Goal: Task Accomplishment & Management: Complete application form

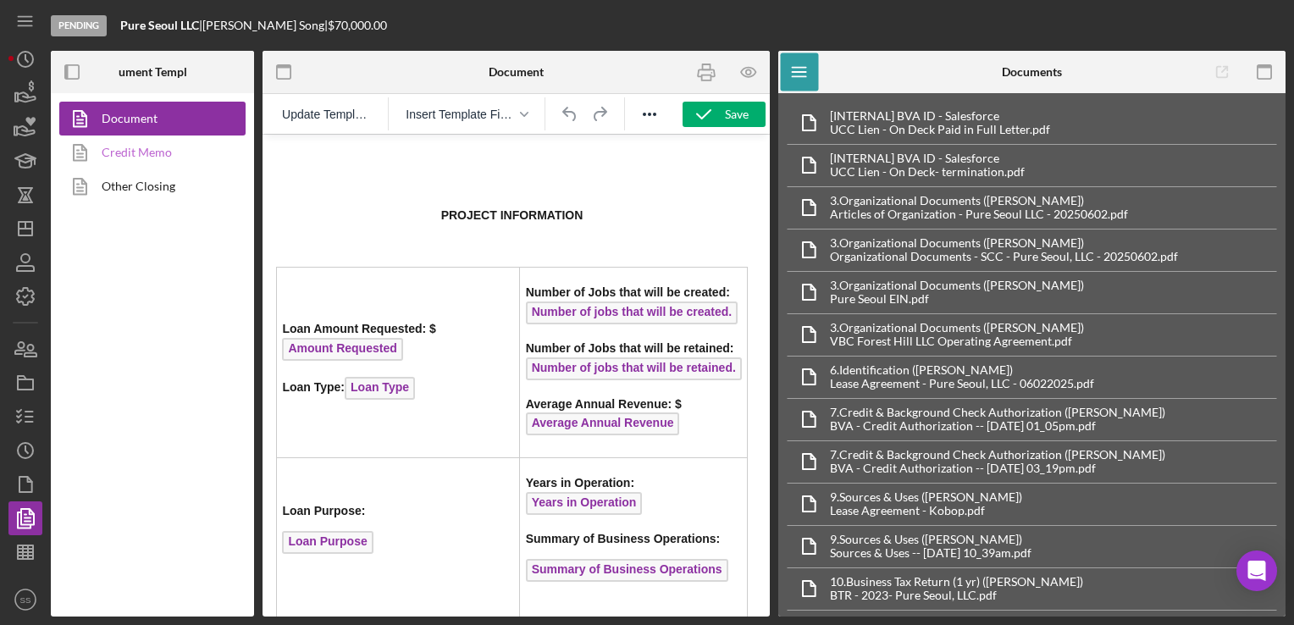
click at [159, 158] on link "Credit Memo" at bounding box center [148, 153] width 178 height 34
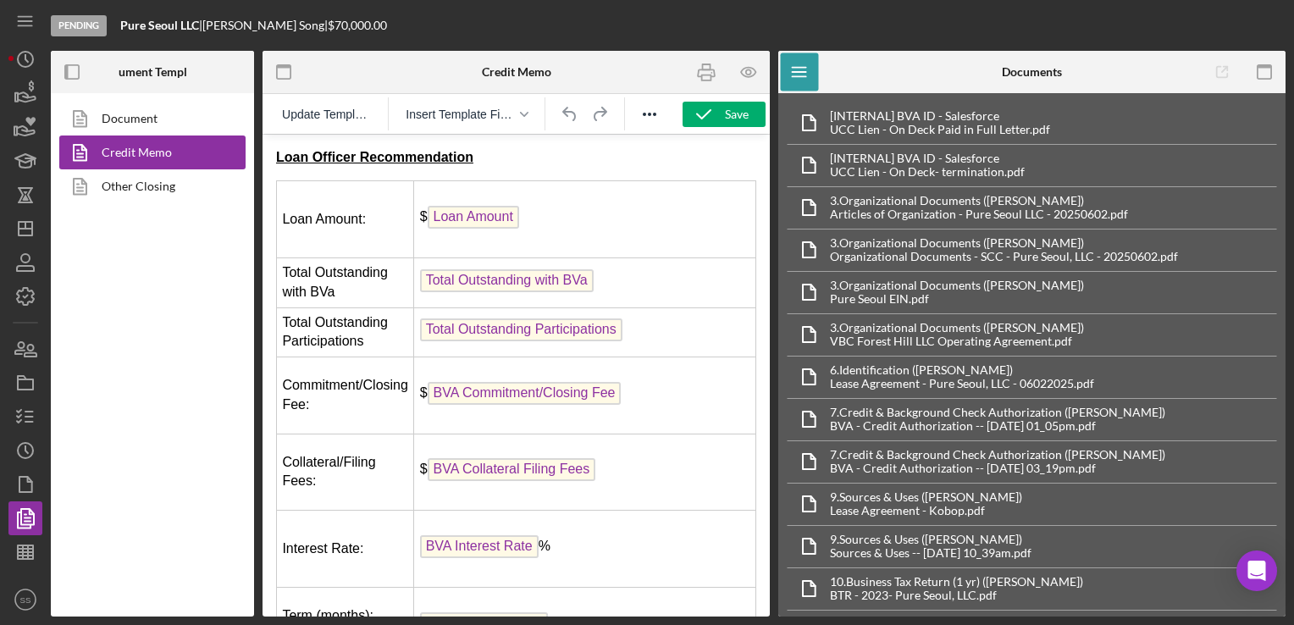
drag, startPoint x: 271, startPoint y: 158, endPoint x: 419, endPoint y: 247, distance: 172.2
drag, startPoint x: 280, startPoint y: 159, endPoint x: 307, endPoint y: 168, distance: 28.4
click at [276, 156] on strong "Loan Officer Recommendation" at bounding box center [374, 157] width 197 height 14
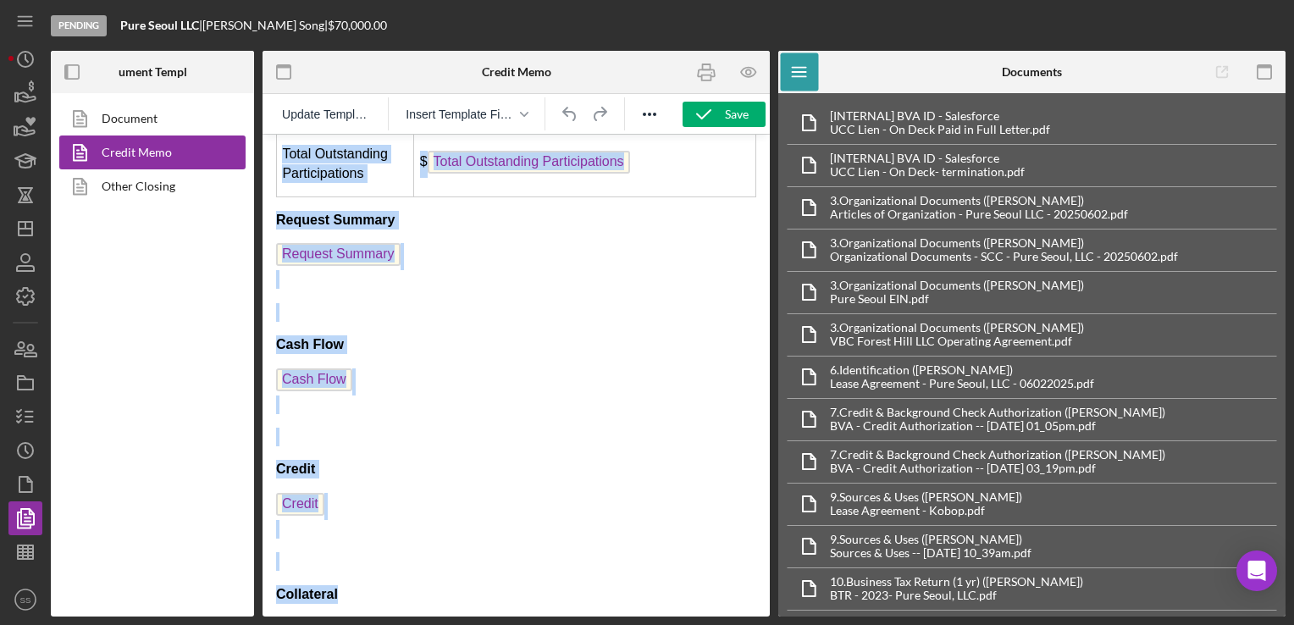
scroll to position [849, 0]
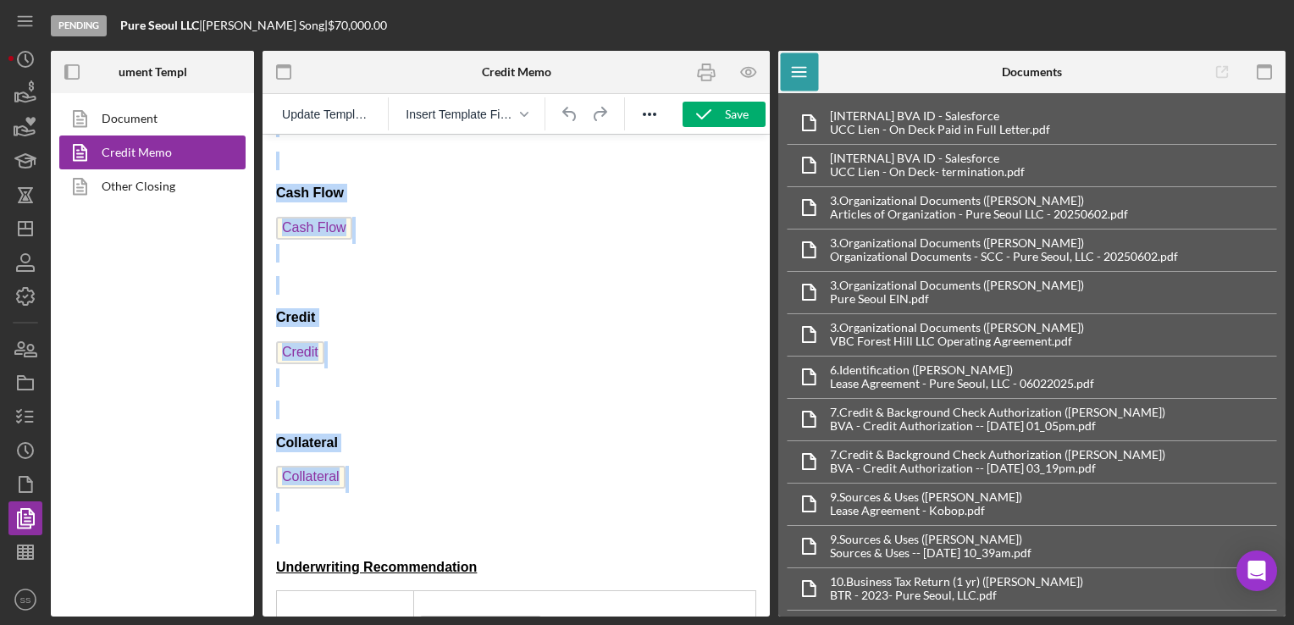
drag, startPoint x: 276, startPoint y: 156, endPoint x: 679, endPoint y: 535, distance: 553.8
copy body "Loan Officer Recommendation Loan Amount: $ Loan Amount Total Outstanding with B…"
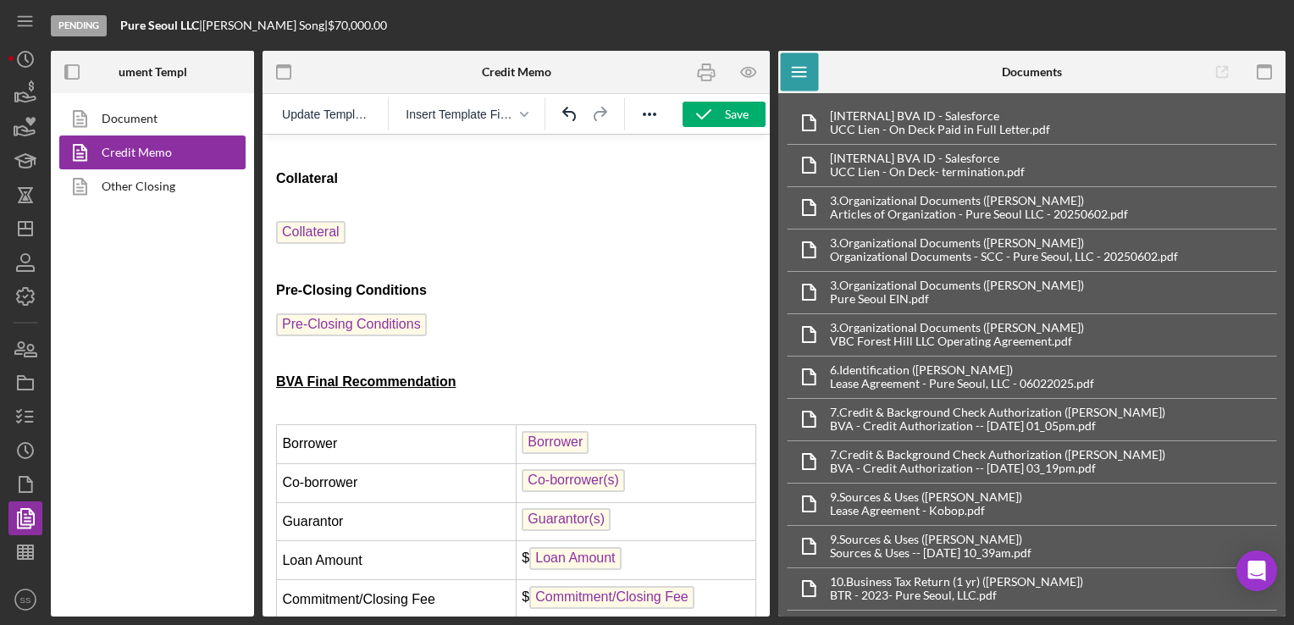
scroll to position [1077, 0]
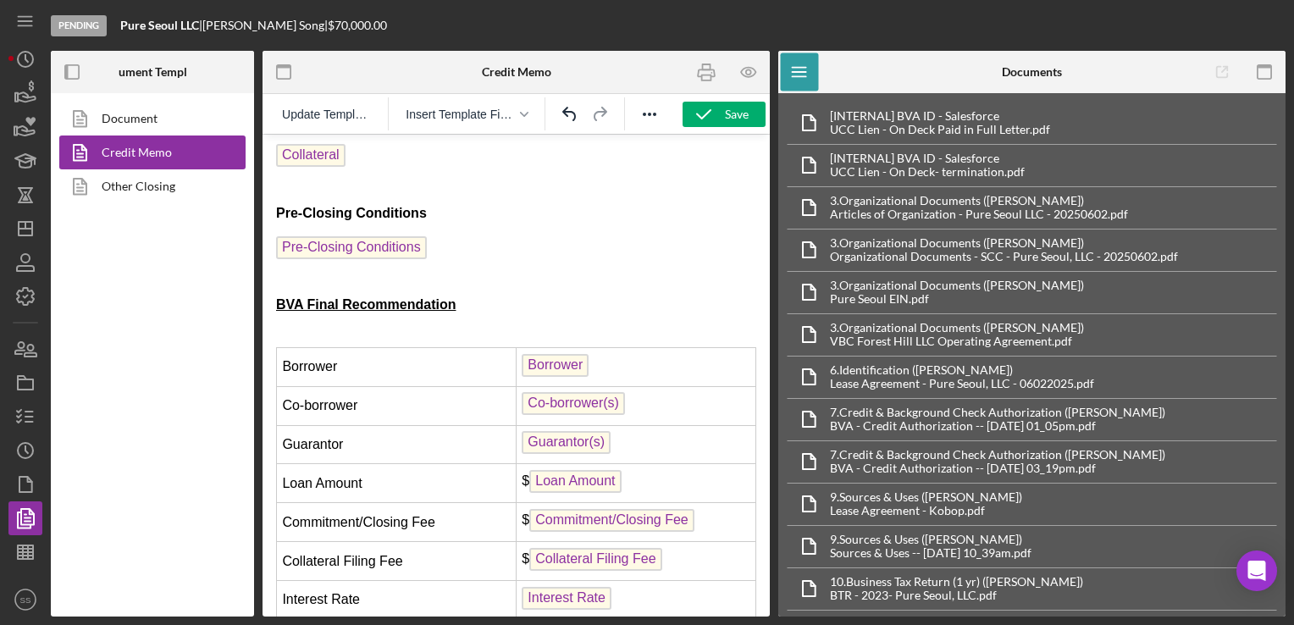
click at [452, 268] on p "Pre-Closing Conditions" at bounding box center [516, 259] width 480 height 46
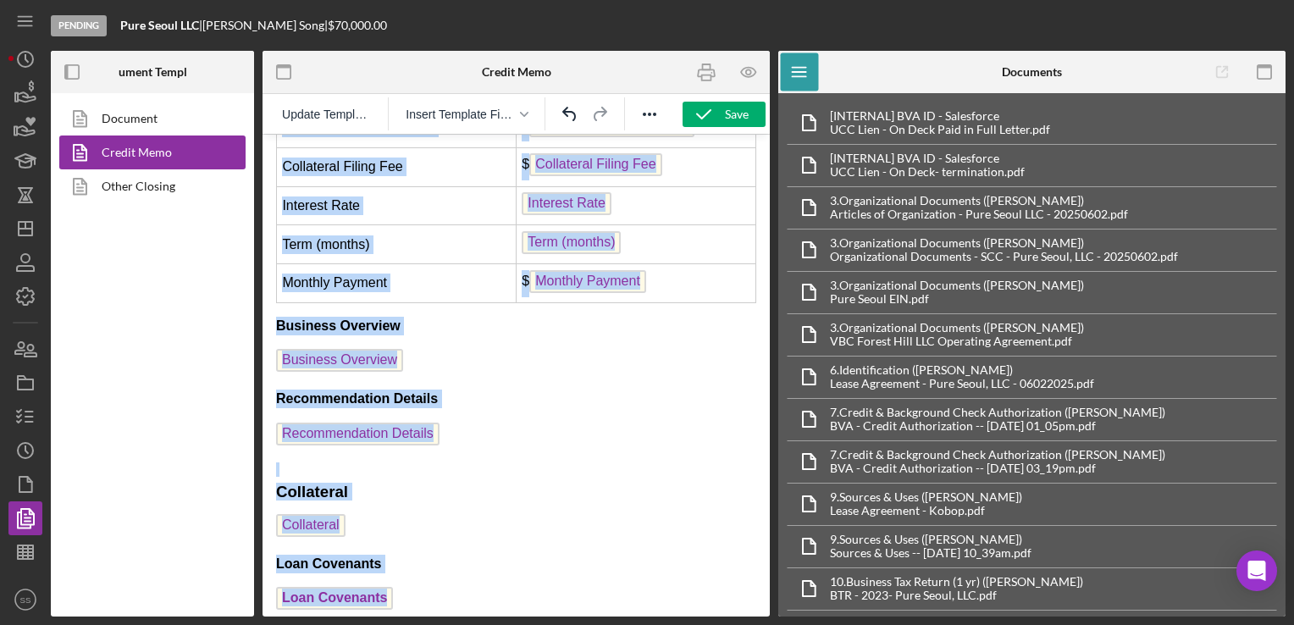
scroll to position [3006, 0]
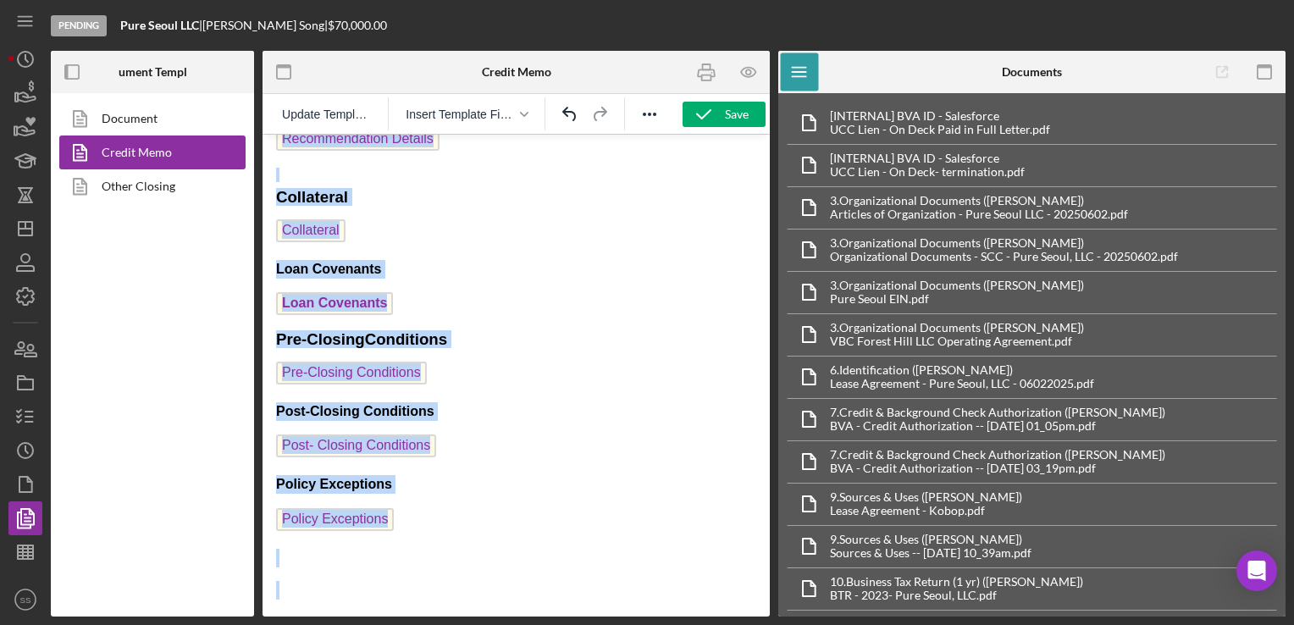
drag, startPoint x: 278, startPoint y: 158, endPoint x: 651, endPoint y: 655, distance: 621.5
copy body "BVA Final Recommendation Borrower Borrower Co-borrower Co-borrower(s) Guarantor…"
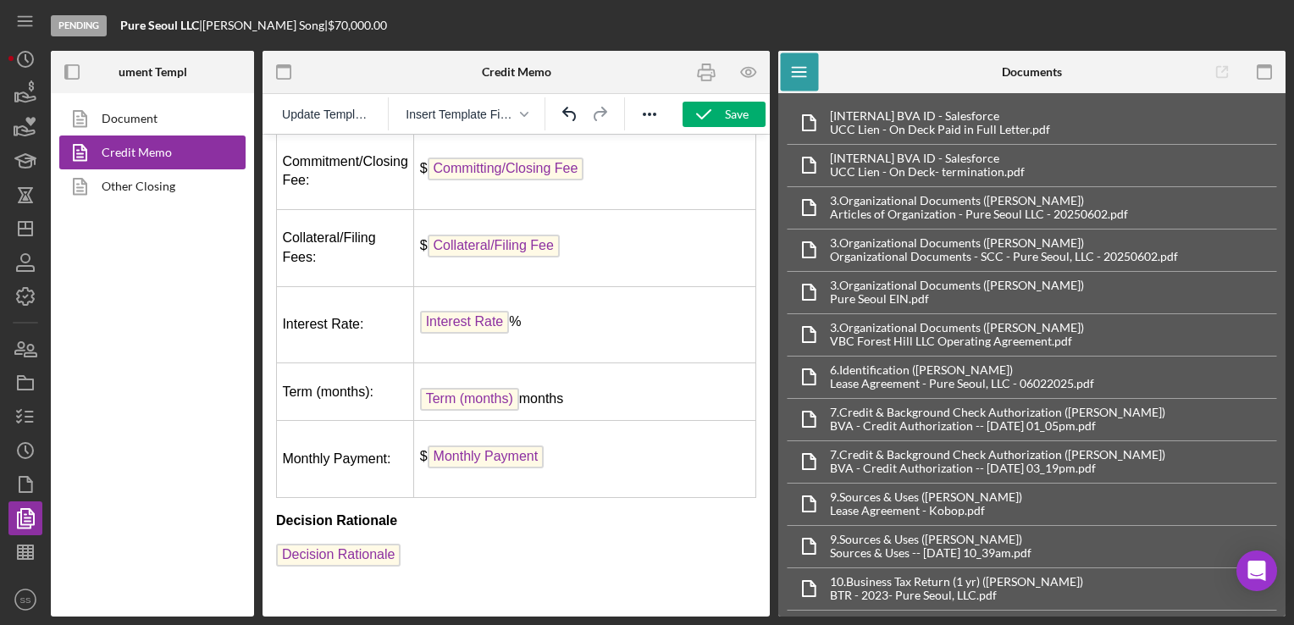
scroll to position [0, 0]
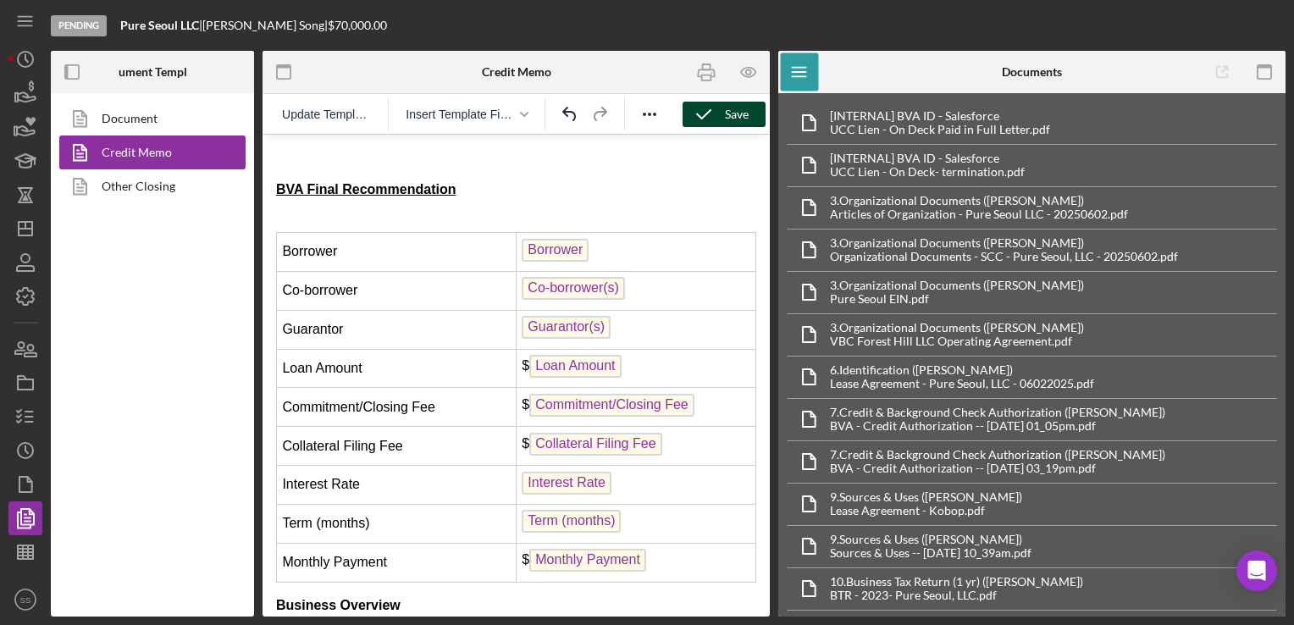
click at [737, 115] on div "Save" at bounding box center [737, 114] width 24 height 25
click at [739, 78] on icon "button" at bounding box center [749, 72] width 38 height 38
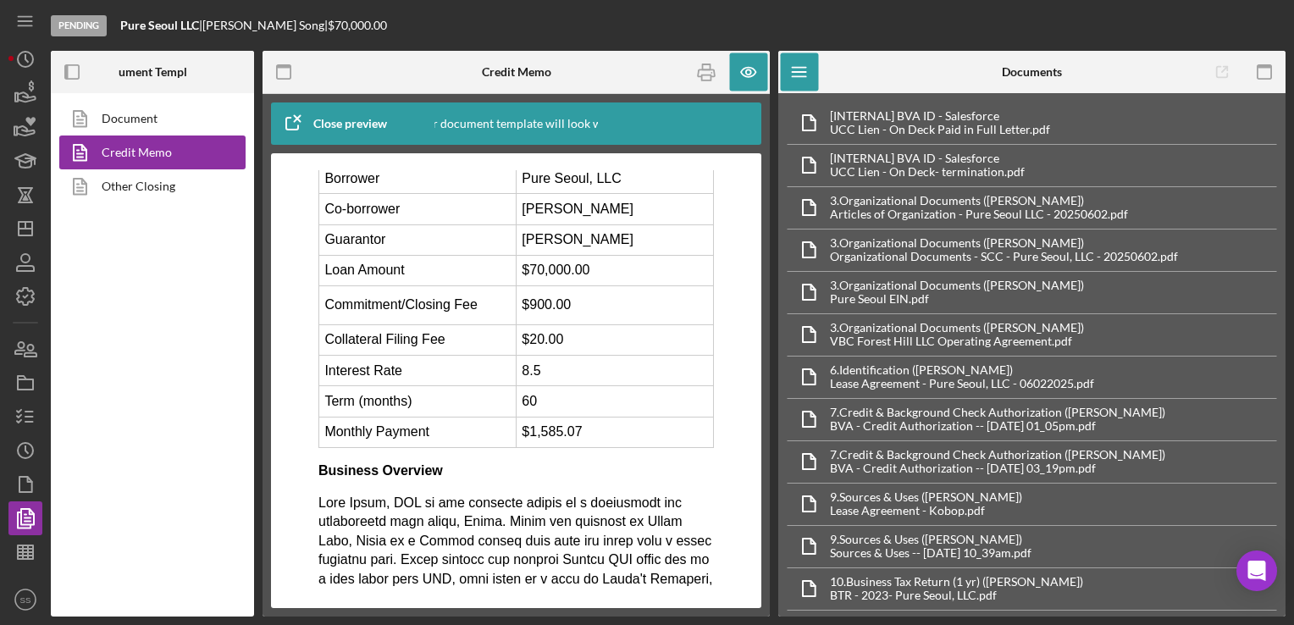
scroll to position [105, 0]
click at [570, 298] on td "$900.00" at bounding box center [614, 305] width 197 height 39
click at [546, 301] on td "$900.00" at bounding box center [614, 305] width 197 height 39
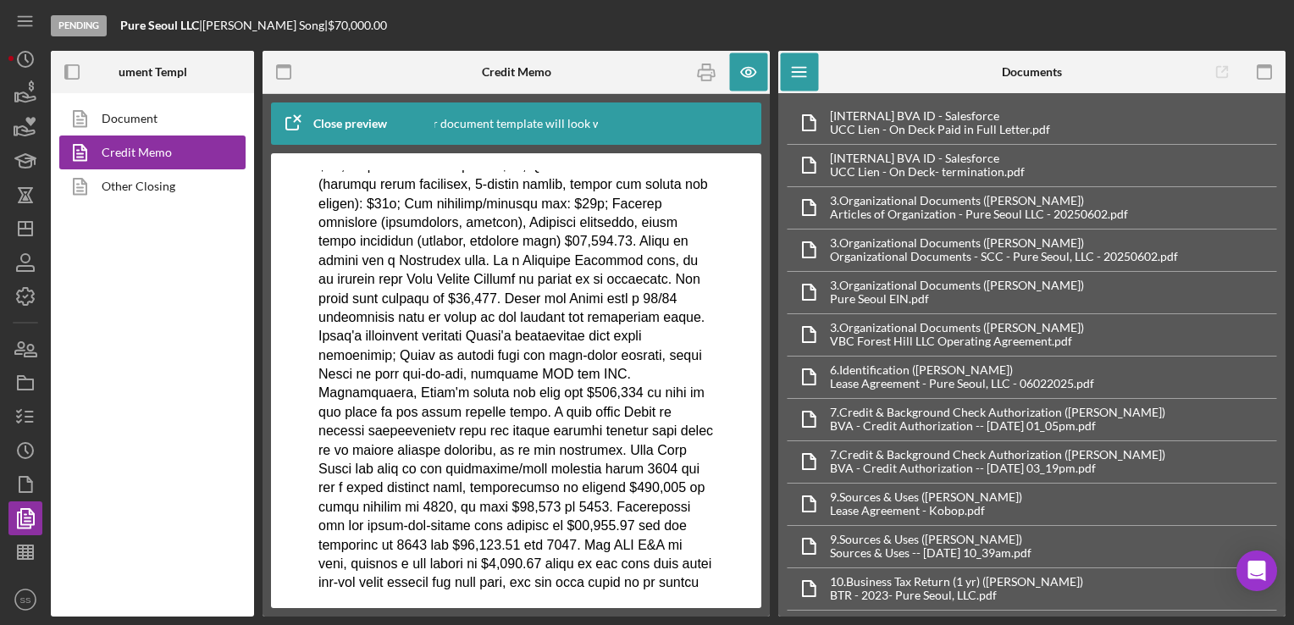
scroll to position [652, 0]
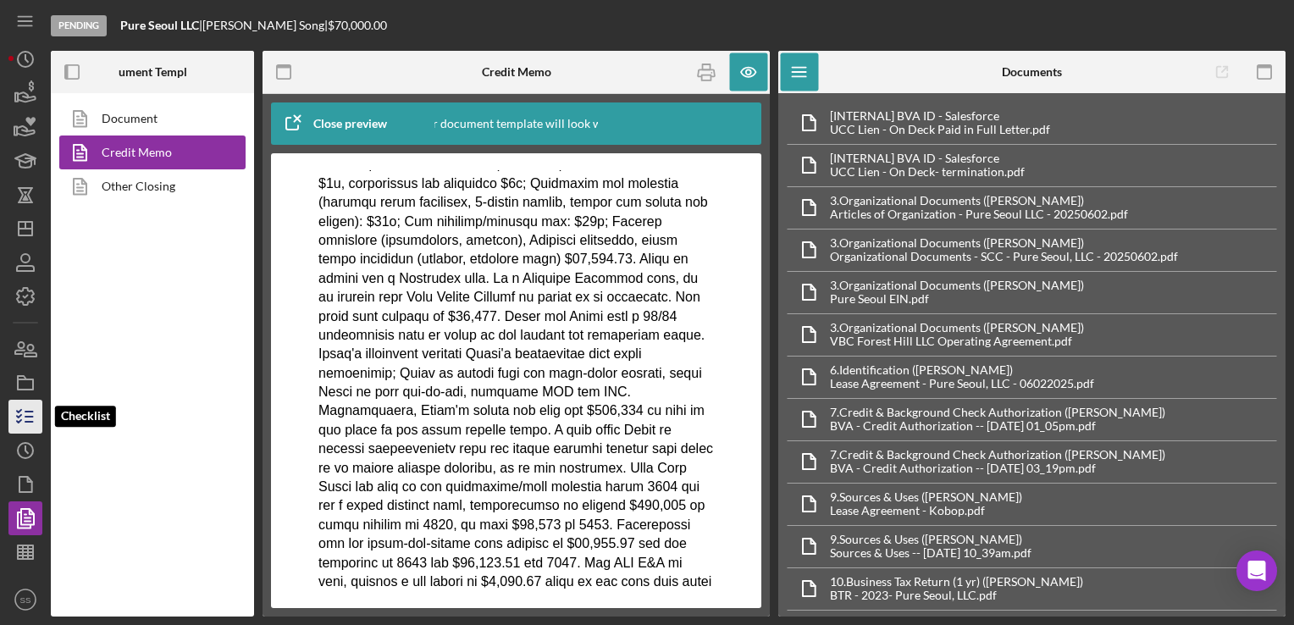
click at [17, 423] on icon "button" at bounding box center [25, 417] width 42 height 42
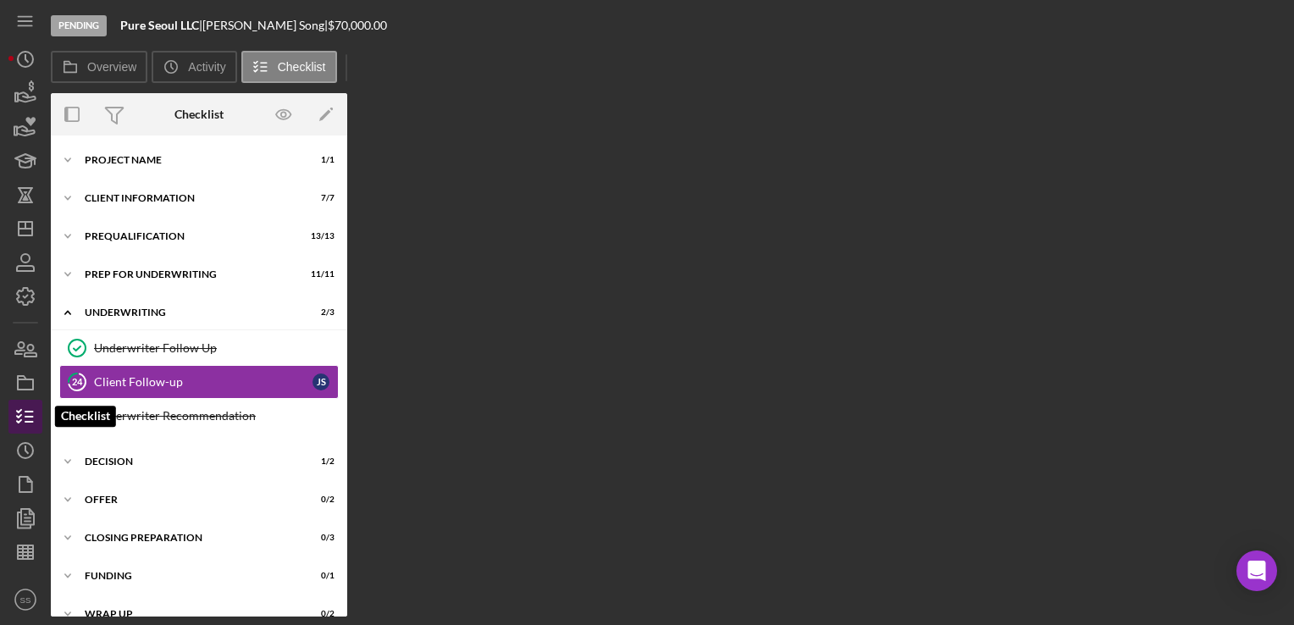
scroll to position [5, 0]
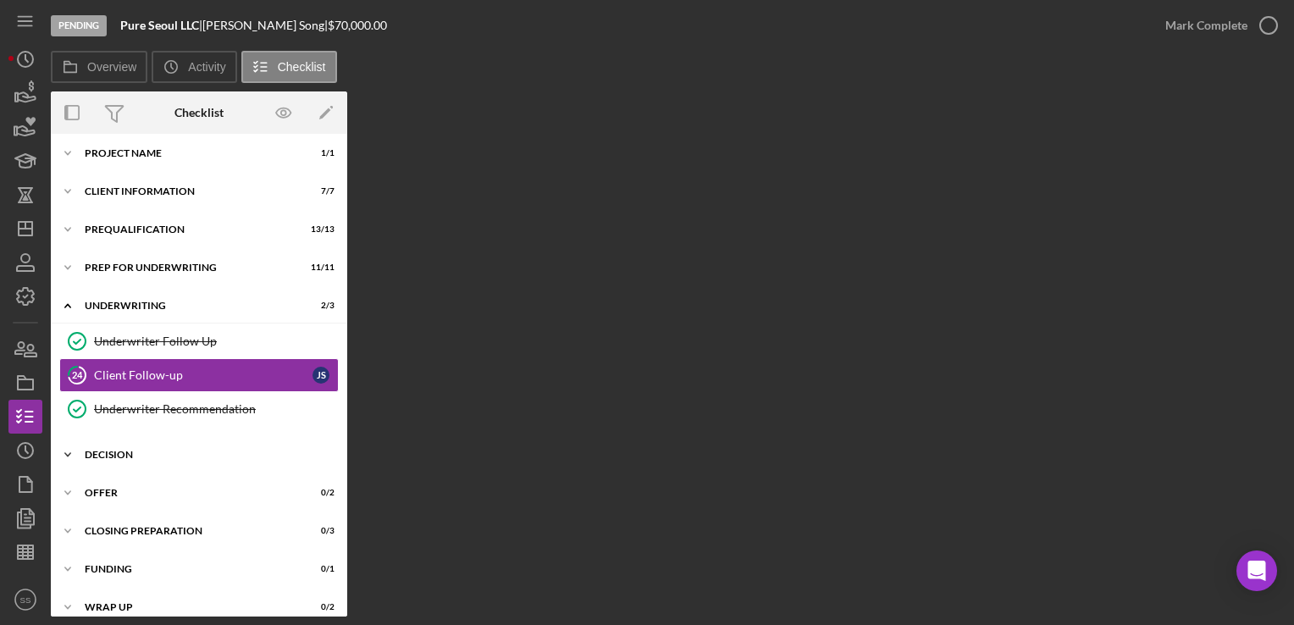
click at [156, 452] on div "Decision" at bounding box center [205, 455] width 241 height 10
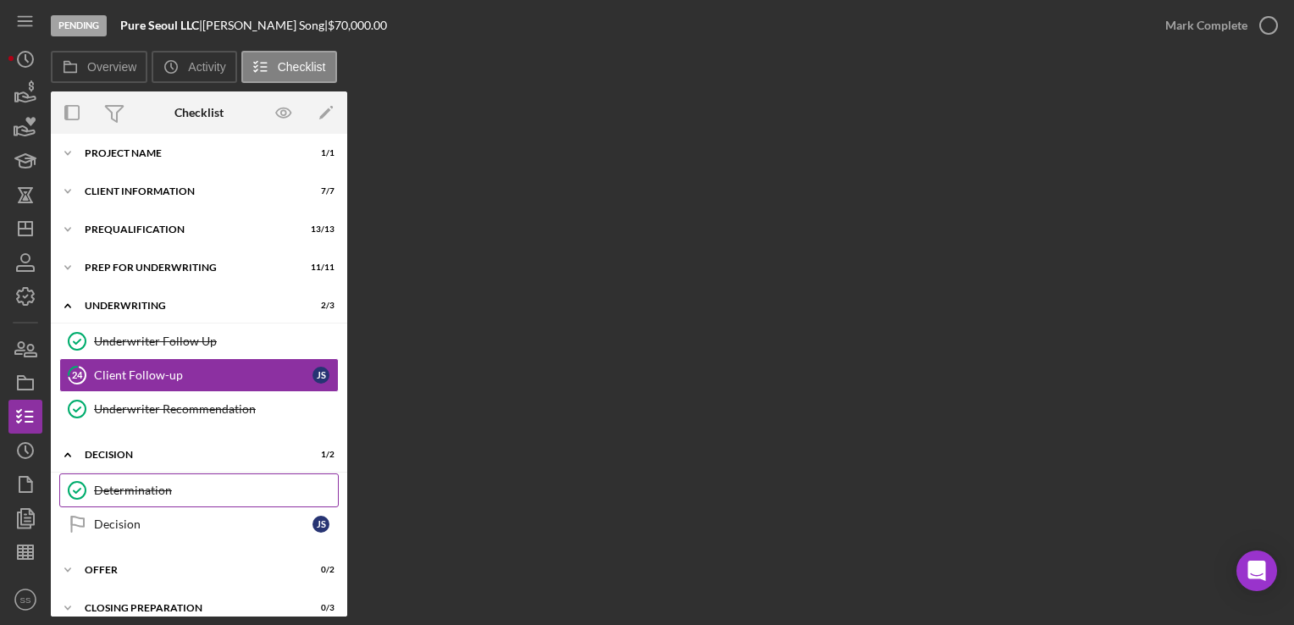
click at [175, 484] on div "Determination" at bounding box center [216, 491] width 244 height 14
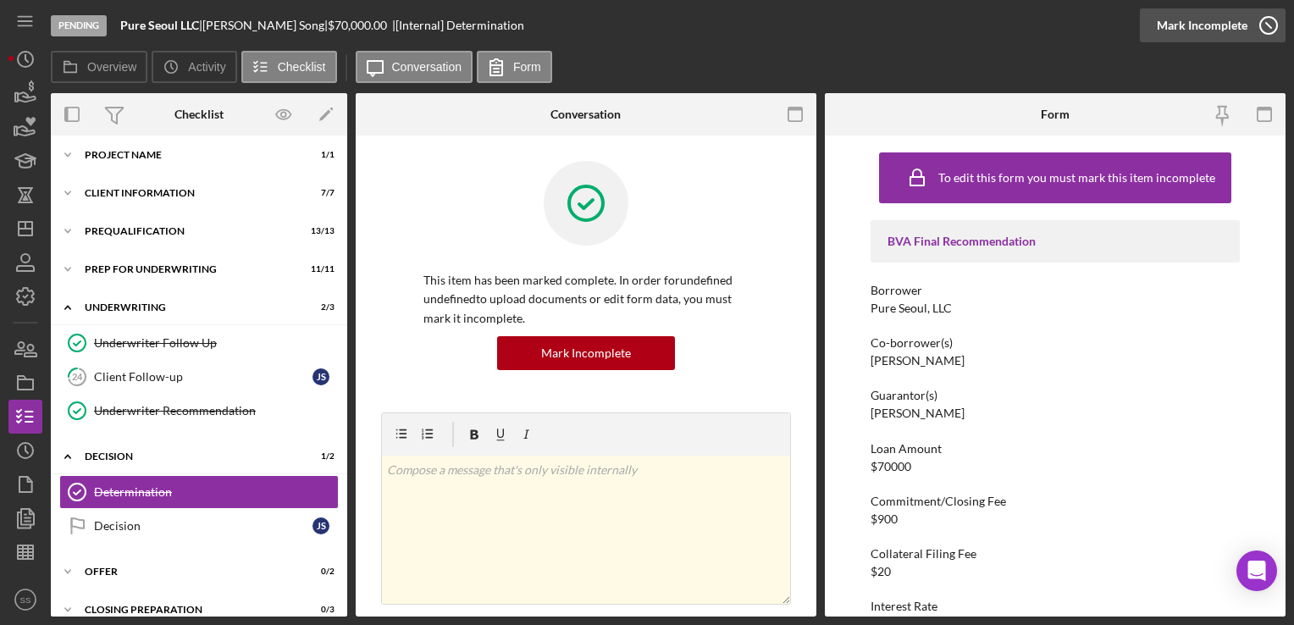
click at [1257, 27] on icon "button" at bounding box center [1269, 25] width 42 height 42
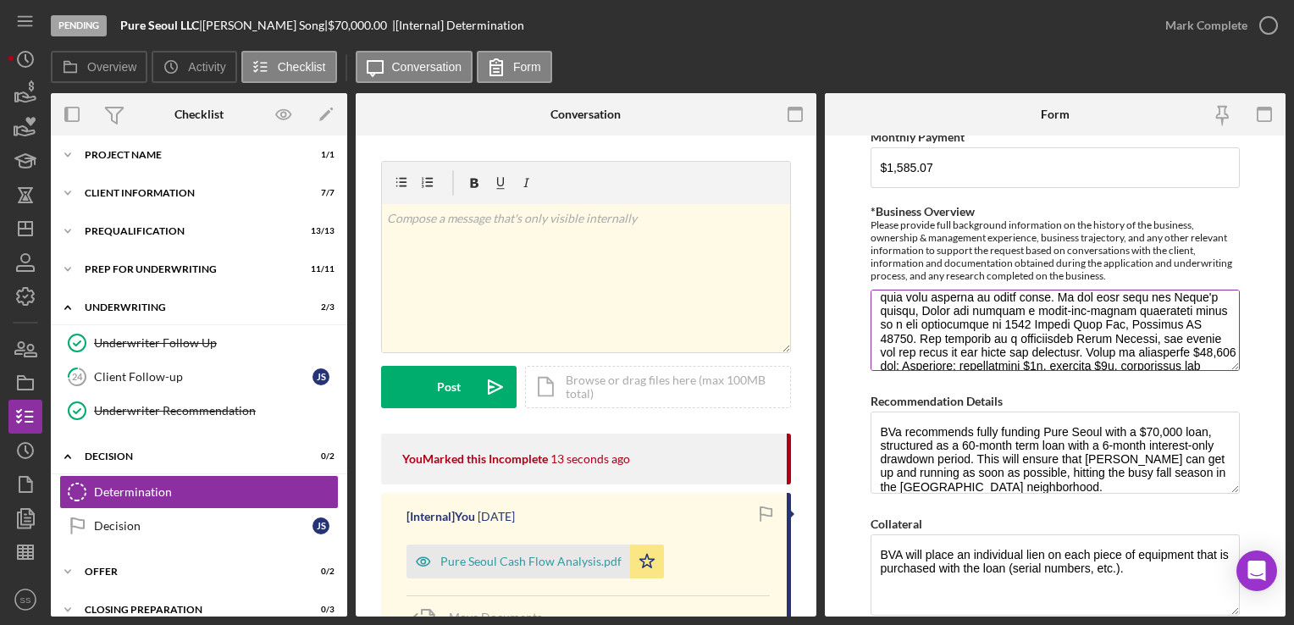
scroll to position [91, 0]
click at [1167, 301] on textarea "*Business Overview" at bounding box center [1055, 330] width 369 height 81
click at [988, 319] on textarea "*Business Overview" at bounding box center [1055, 330] width 369 height 81
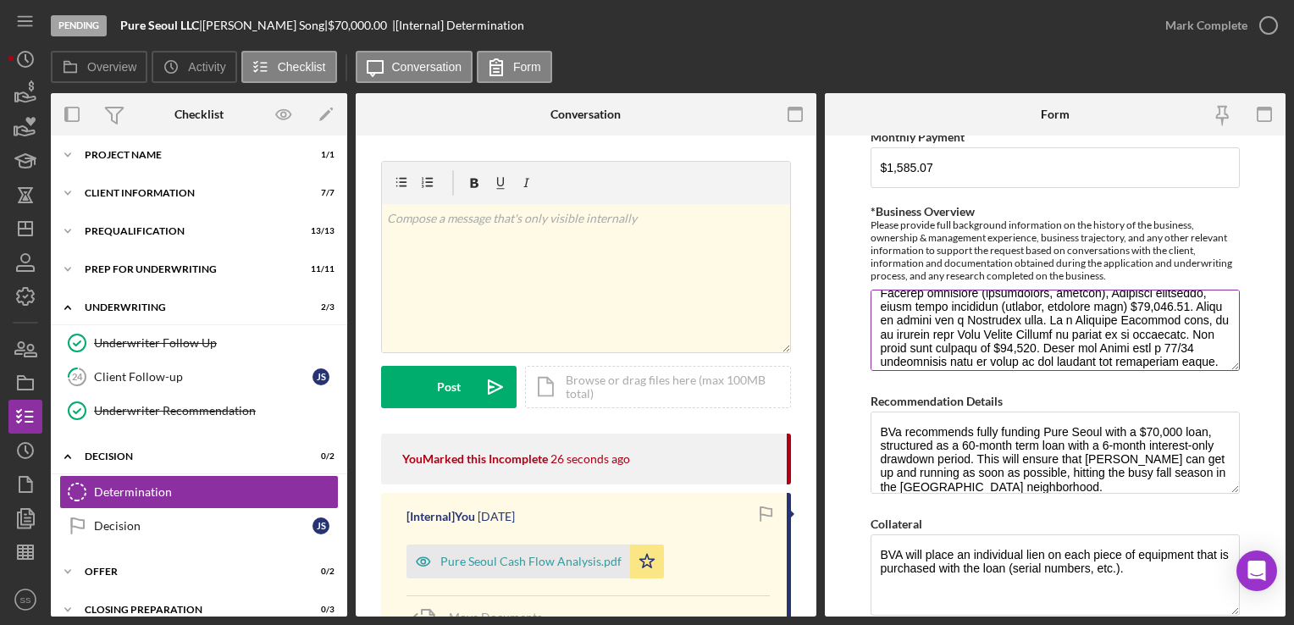
scroll to position [249, 0]
click at [967, 330] on textarea "*Business Overview" at bounding box center [1055, 330] width 369 height 81
click at [983, 329] on textarea "*Business Overview" at bounding box center [1055, 330] width 369 height 81
click at [1118, 314] on textarea "*Business Overview" at bounding box center [1055, 330] width 369 height 81
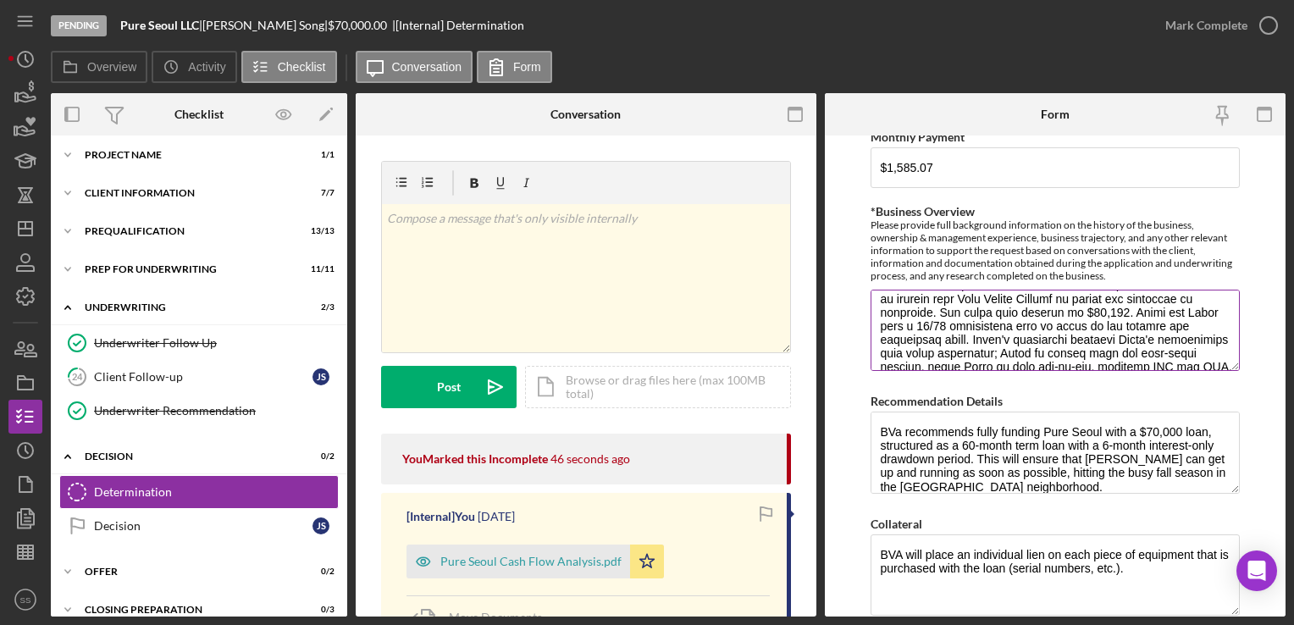
scroll to position [286, 0]
drag, startPoint x: 1105, startPoint y: 318, endPoint x: 935, endPoint y: 318, distance: 169.4
click at [935, 318] on textarea "*Business Overview" at bounding box center [1055, 330] width 369 height 81
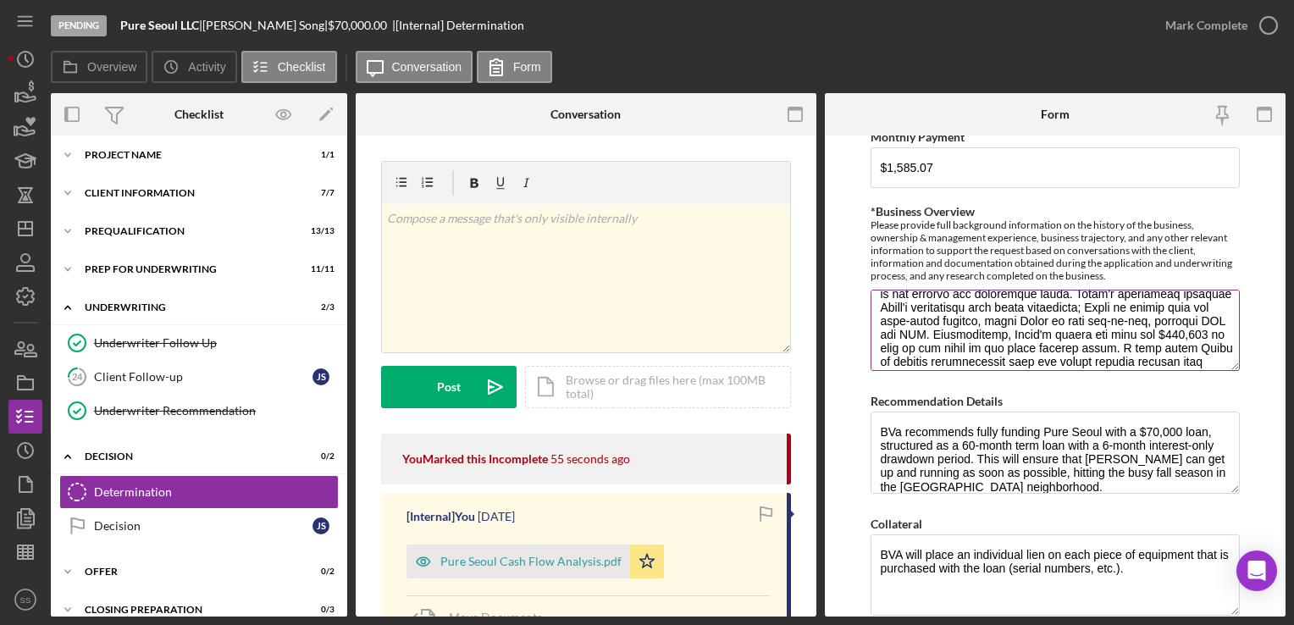
click at [1108, 306] on textarea "*Business Overview" at bounding box center [1055, 330] width 369 height 81
click at [1156, 315] on textarea "*Business Overview" at bounding box center [1055, 330] width 369 height 81
drag, startPoint x: 1067, startPoint y: 324, endPoint x: 1013, endPoint y: 351, distance: 60.2
click at [1013, 351] on textarea "*Business Overview" at bounding box center [1055, 330] width 369 height 81
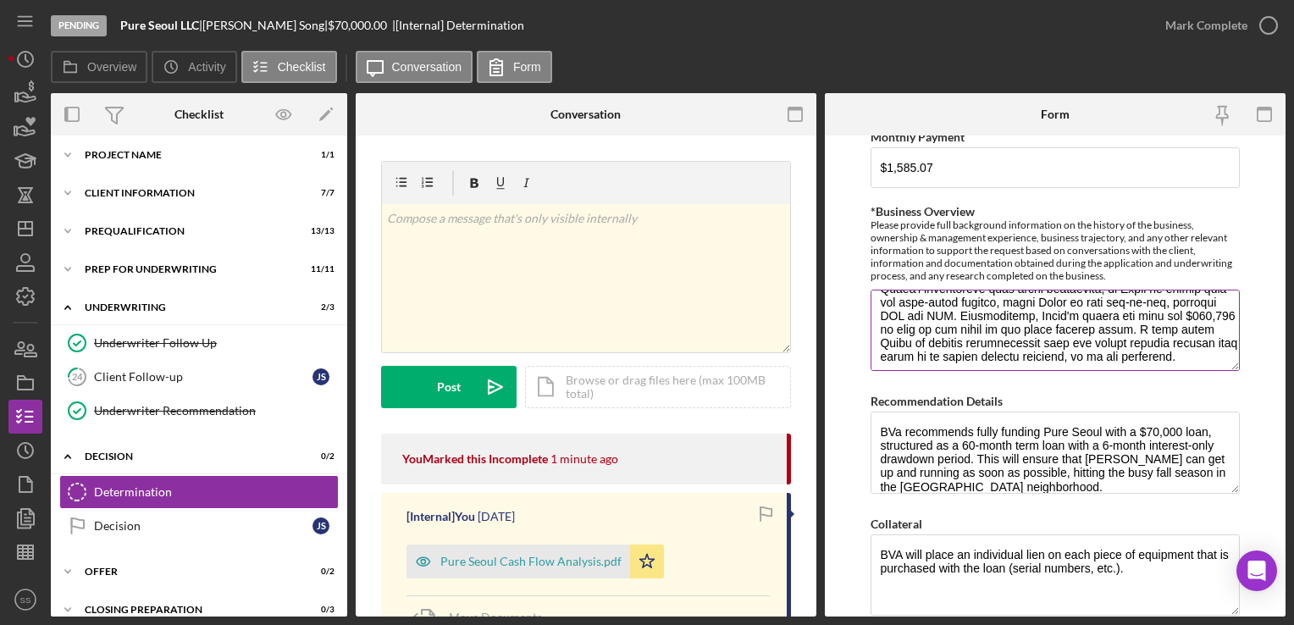
click at [1162, 310] on textarea "*Business Overview" at bounding box center [1055, 330] width 369 height 81
click at [896, 326] on textarea "*Business Overview" at bounding box center [1055, 330] width 369 height 81
click at [1103, 313] on textarea "*Business Overview" at bounding box center [1055, 330] width 369 height 81
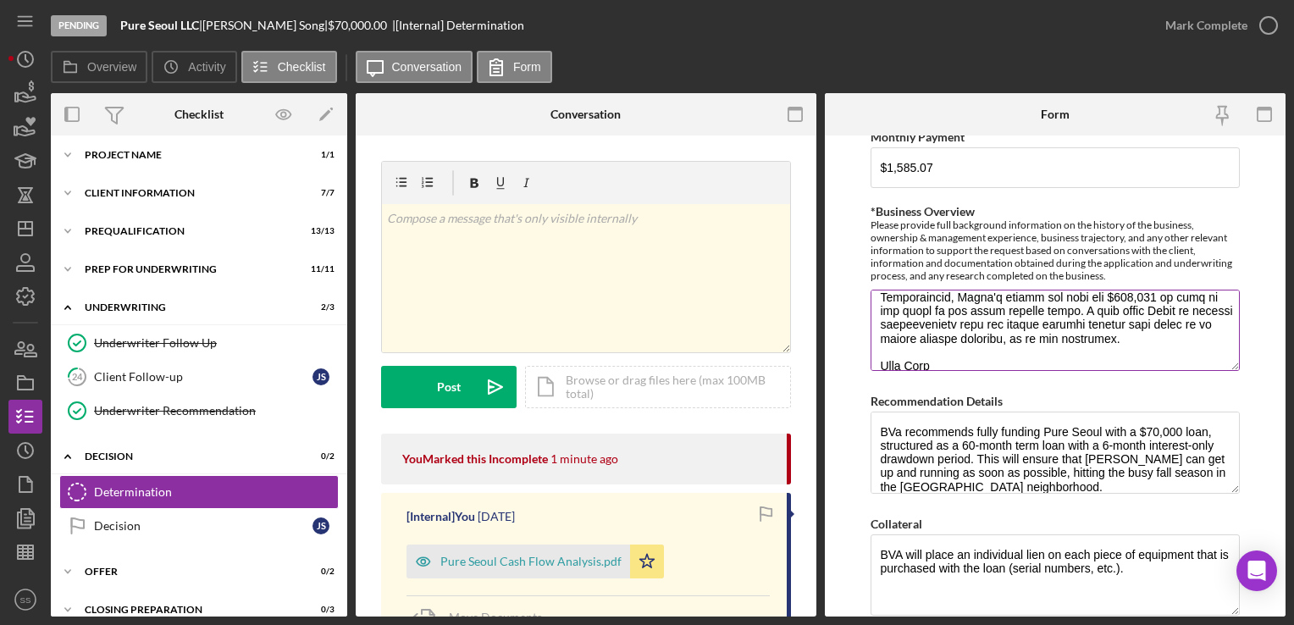
scroll to position [394, 0]
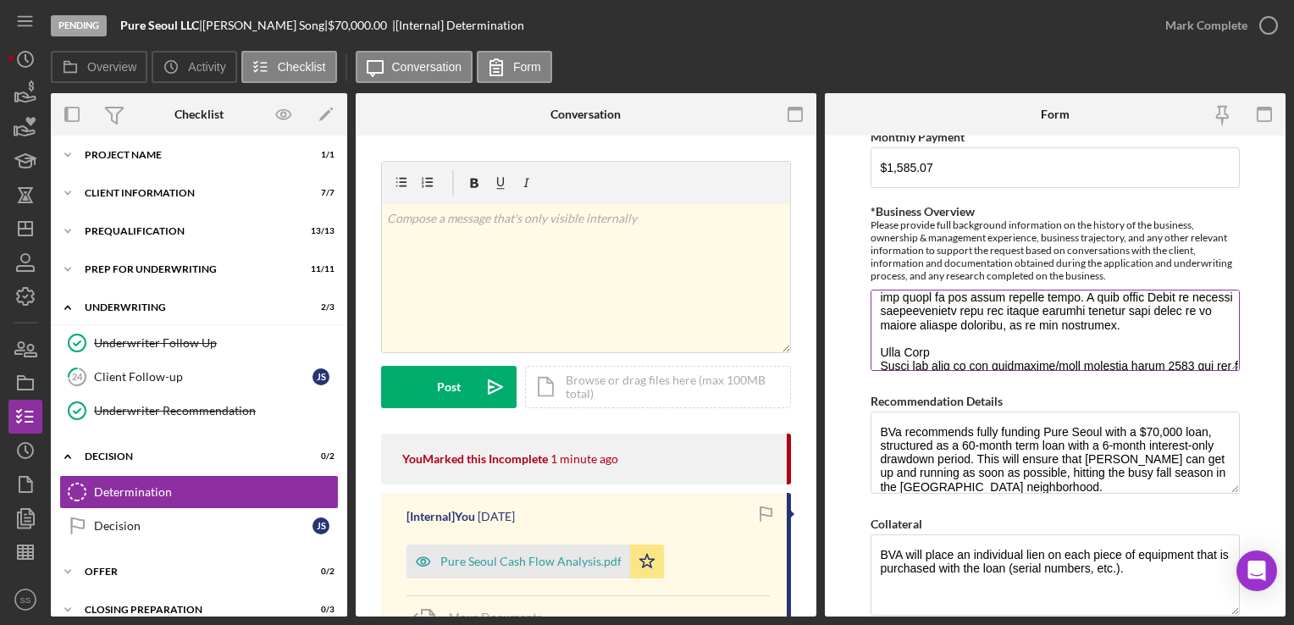
click at [949, 293] on textarea "*Business Overview" at bounding box center [1055, 330] width 369 height 81
click at [1046, 339] on textarea "*Business Overview" at bounding box center [1055, 330] width 369 height 81
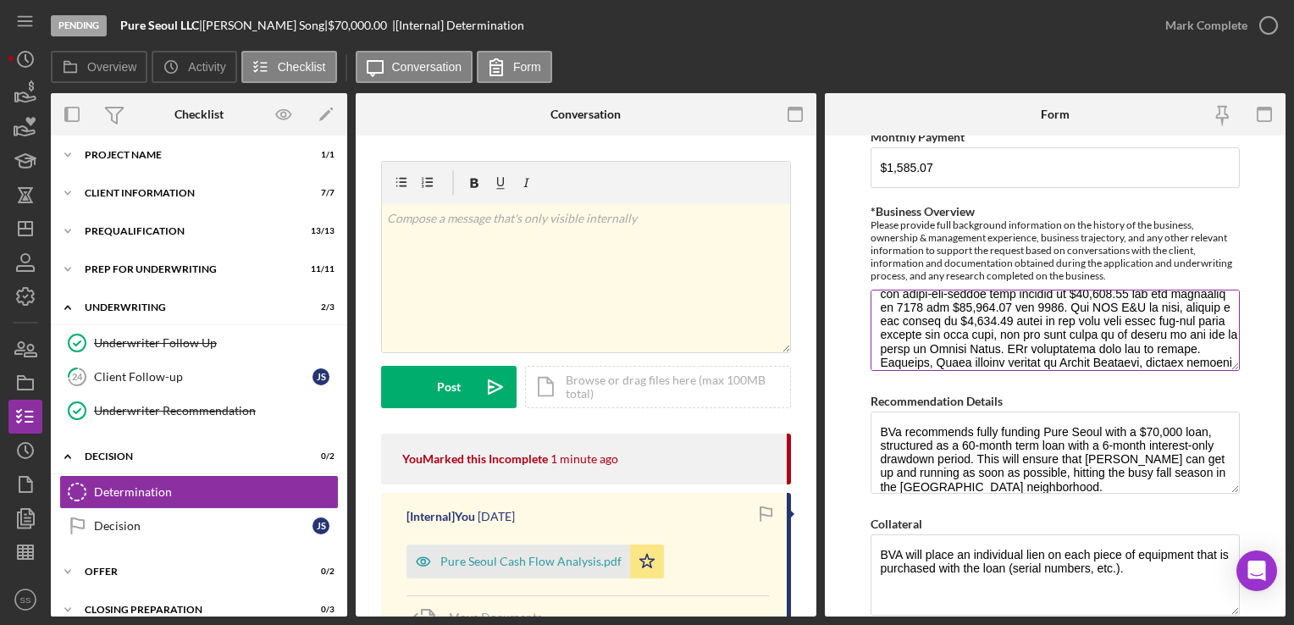
scroll to position [518, 0]
drag, startPoint x: 1115, startPoint y: 316, endPoint x: 1109, endPoint y: 341, distance: 25.3
click at [1109, 341] on textarea "*Business Overview" at bounding box center [1055, 330] width 369 height 81
click at [1111, 359] on textarea "*Business Overview" at bounding box center [1055, 330] width 369 height 81
click at [1145, 334] on textarea "*Business Overview" at bounding box center [1055, 330] width 369 height 81
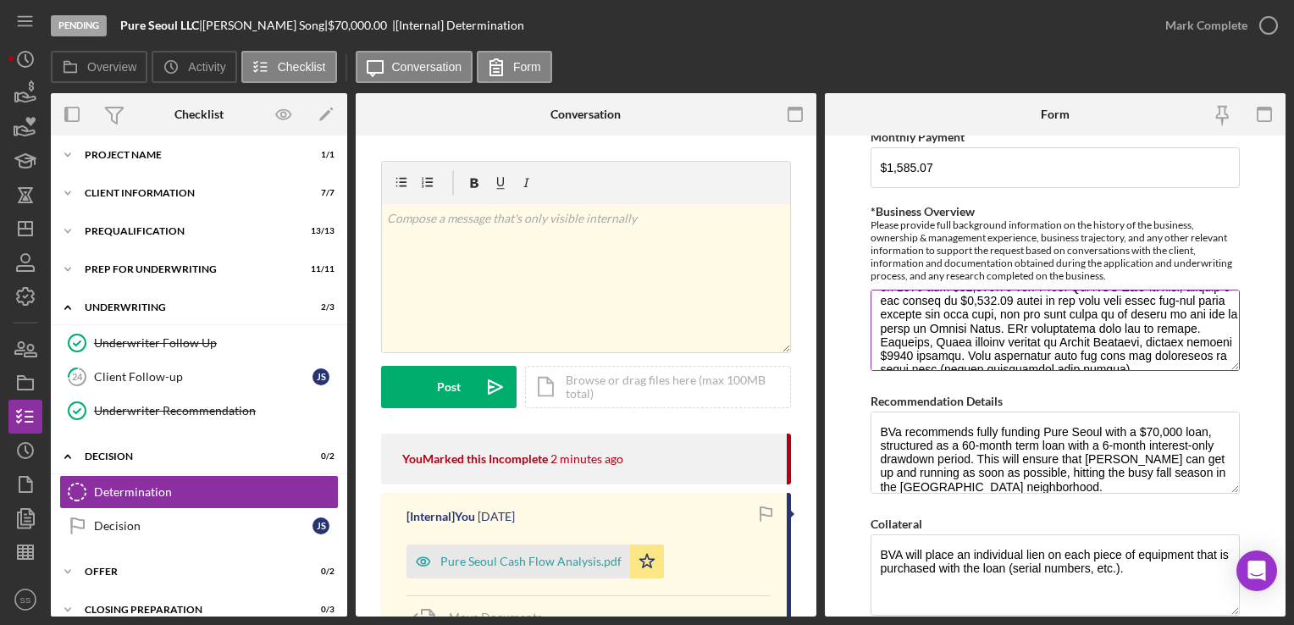
scroll to position [541, 0]
click at [1113, 336] on textarea "*Business Overview" at bounding box center [1055, 330] width 369 height 81
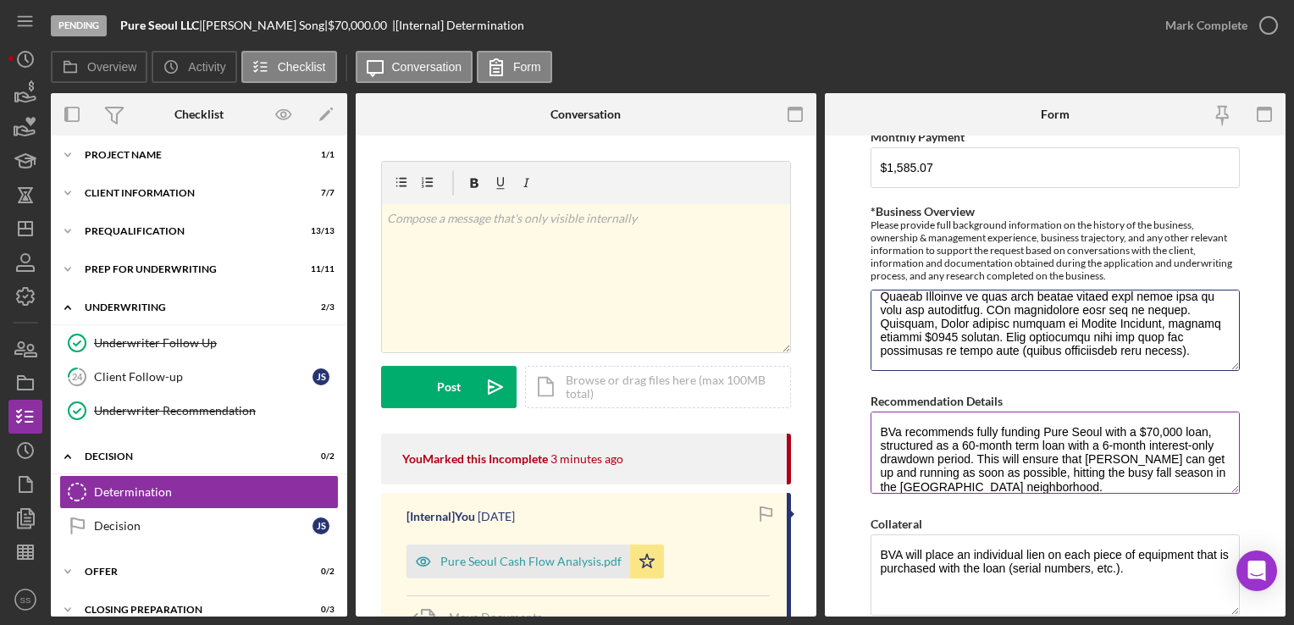
drag, startPoint x: 1114, startPoint y: 290, endPoint x: 1112, endPoint y: 387, distance: 97.4
click at [1112, 387] on div "BVA Final Recommendation Borrower Pure Seoul, LLC Co-borrower(s) [PERSON_NAME](…" at bounding box center [1055, 237] width 369 height 1777
click at [1089, 354] on textarea "*Business Overview" at bounding box center [1055, 330] width 369 height 81
click at [983, 325] on textarea "*Business Overview" at bounding box center [1055, 330] width 369 height 81
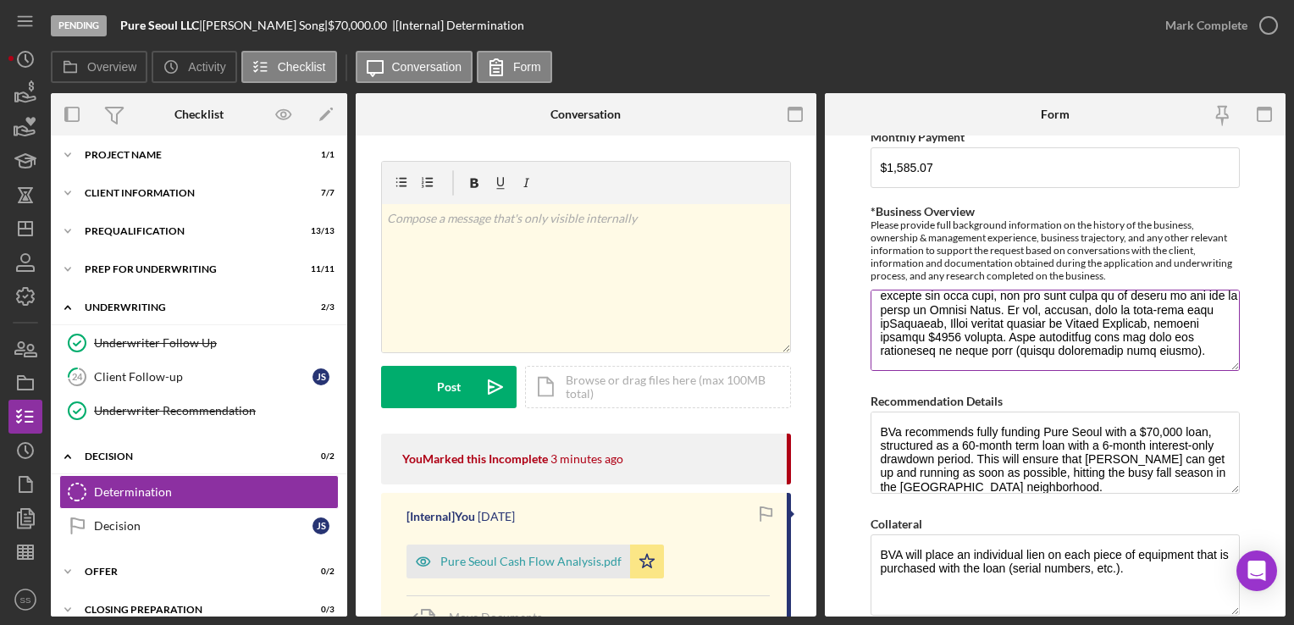
scroll to position [563, 0]
type textarea "Pure Seoul, LLC is the business entity of a successful and established food tru…"
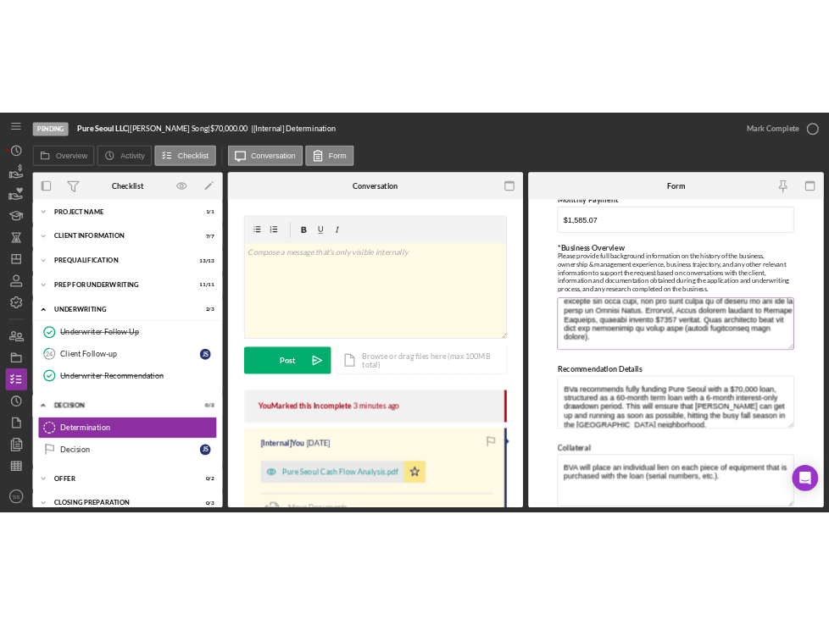
scroll to position [586, 0]
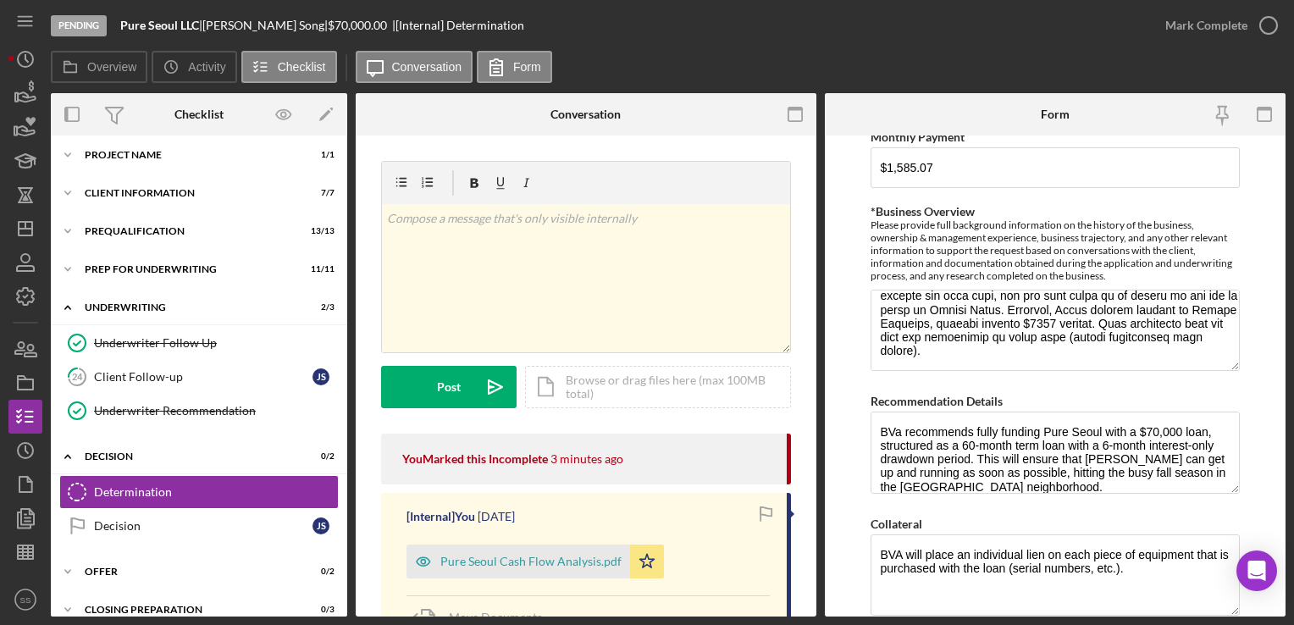
click at [1119, 343] on html "Pending Pure Seoul LLC | [PERSON_NAME] | $70,000.00 | [Internal] Determination …" at bounding box center [647, 312] width 1294 height 625
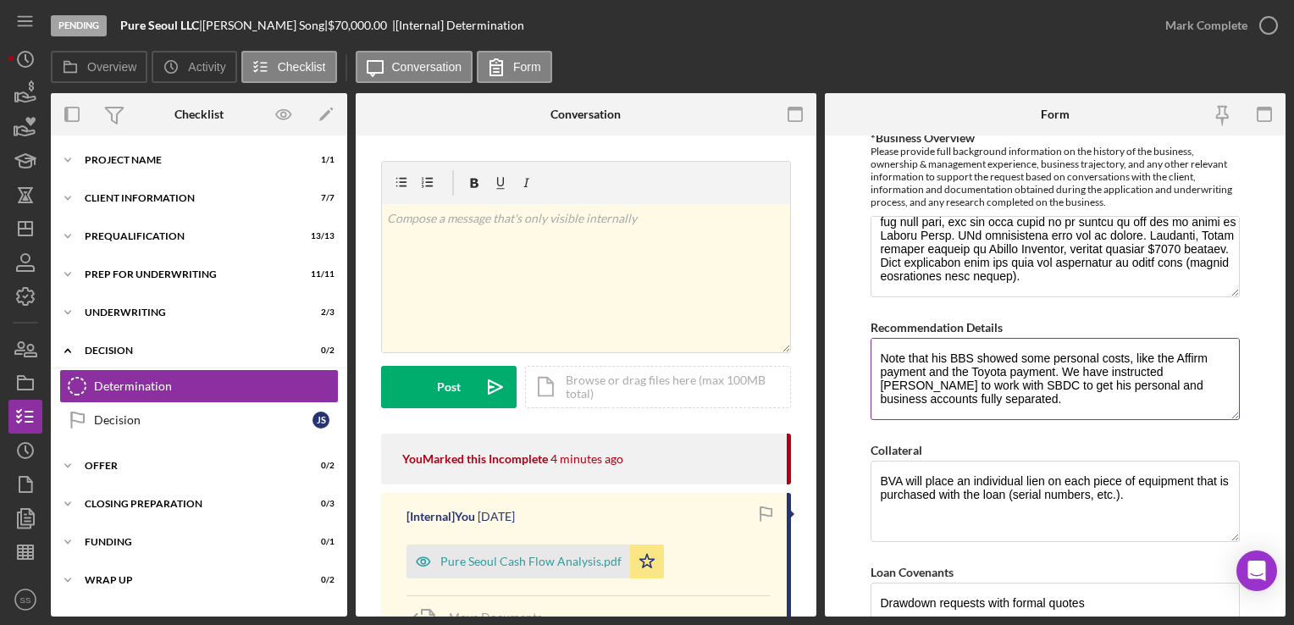
scroll to position [920, 0]
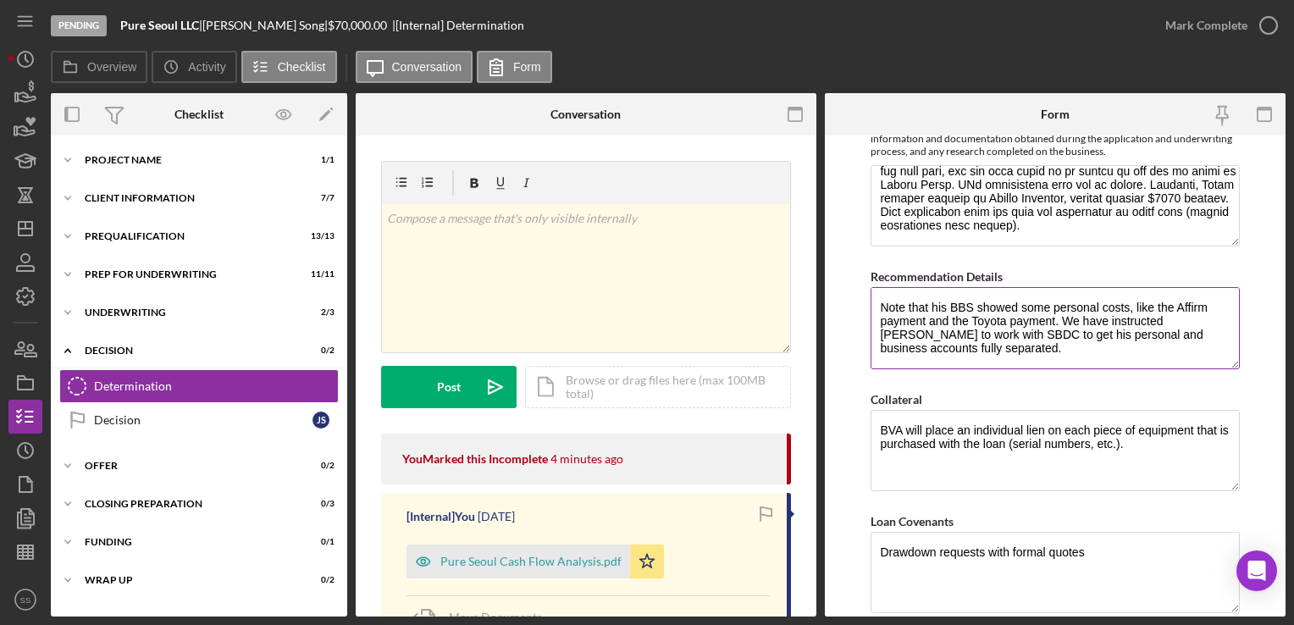
click at [998, 332] on textarea "BVa recommends fully funding Pure Seoul with a $70,000 loan, structured as a 60…" at bounding box center [1055, 327] width 369 height 81
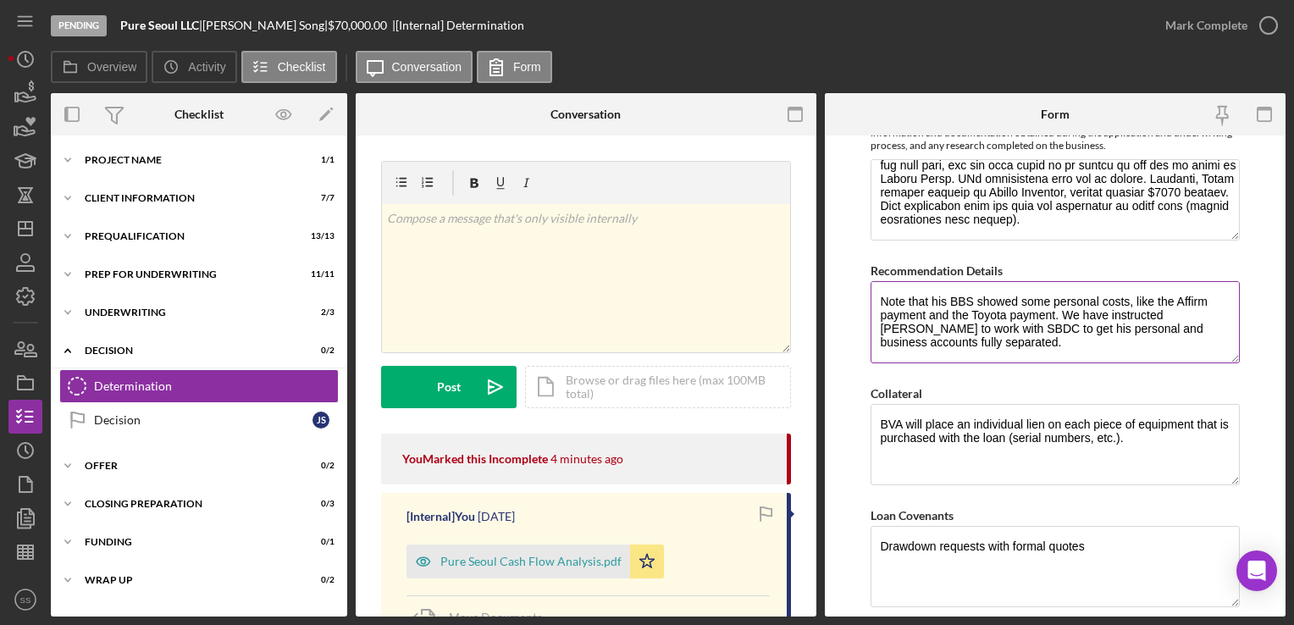
scroll to position [928, 0]
click at [961, 335] on textarea "BVa recommends fully funding Pure Seoul with a $70,000 loan, structured as a 60…" at bounding box center [1055, 320] width 369 height 81
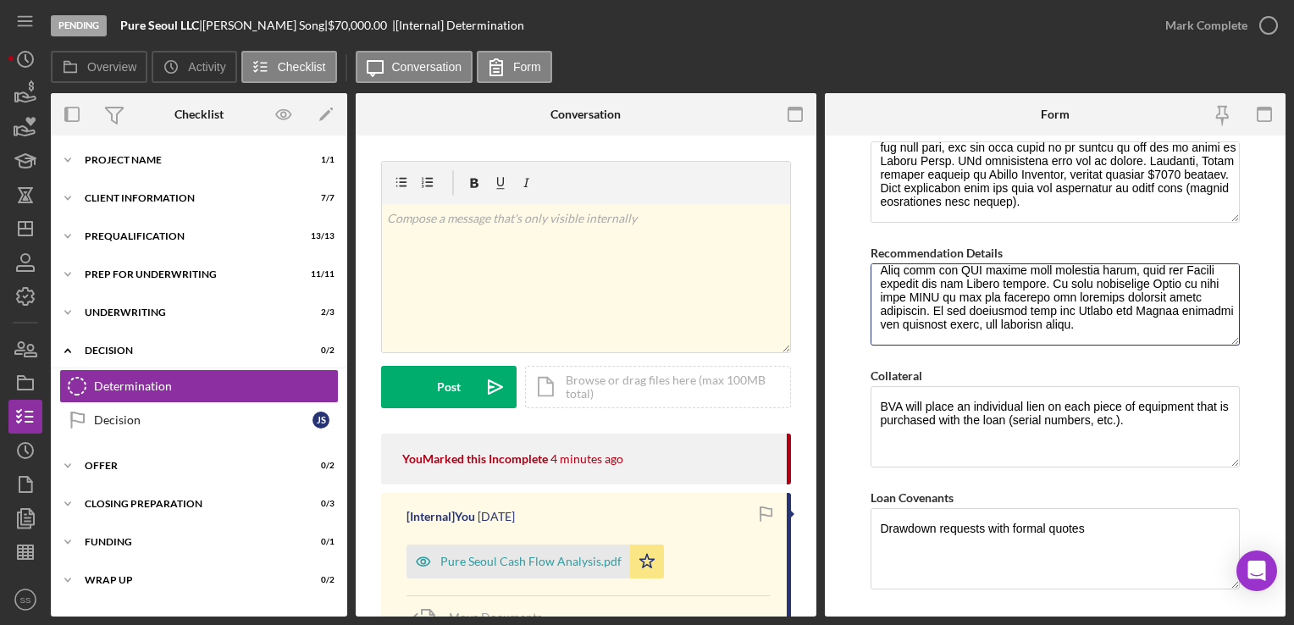
scroll to position [945, 0]
type textarea "BVa recommends fully funding Pure Seoul with a $70,000 loan, structured as a 60…"
click at [1139, 415] on textarea "BVA will place an individual lien on each piece of equipment that is purchased …" at bounding box center [1055, 425] width 369 height 81
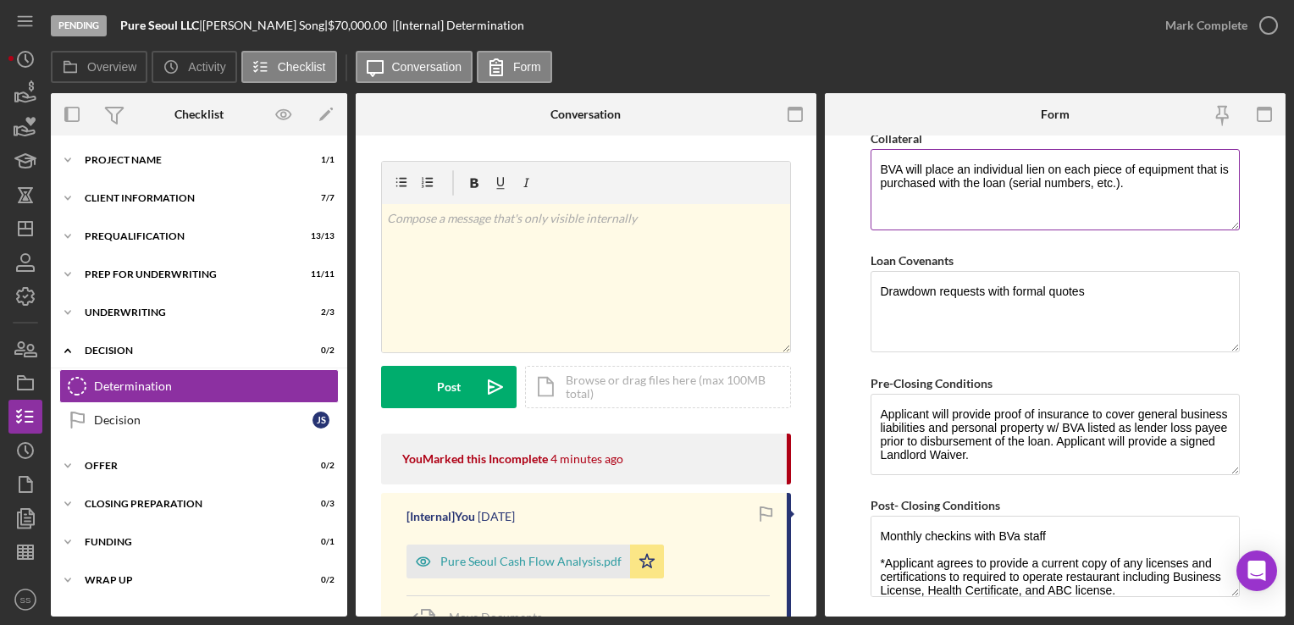
scroll to position [27, 0]
click at [1095, 289] on textarea "Drawdown requests with formal quotes" at bounding box center [1055, 311] width 369 height 81
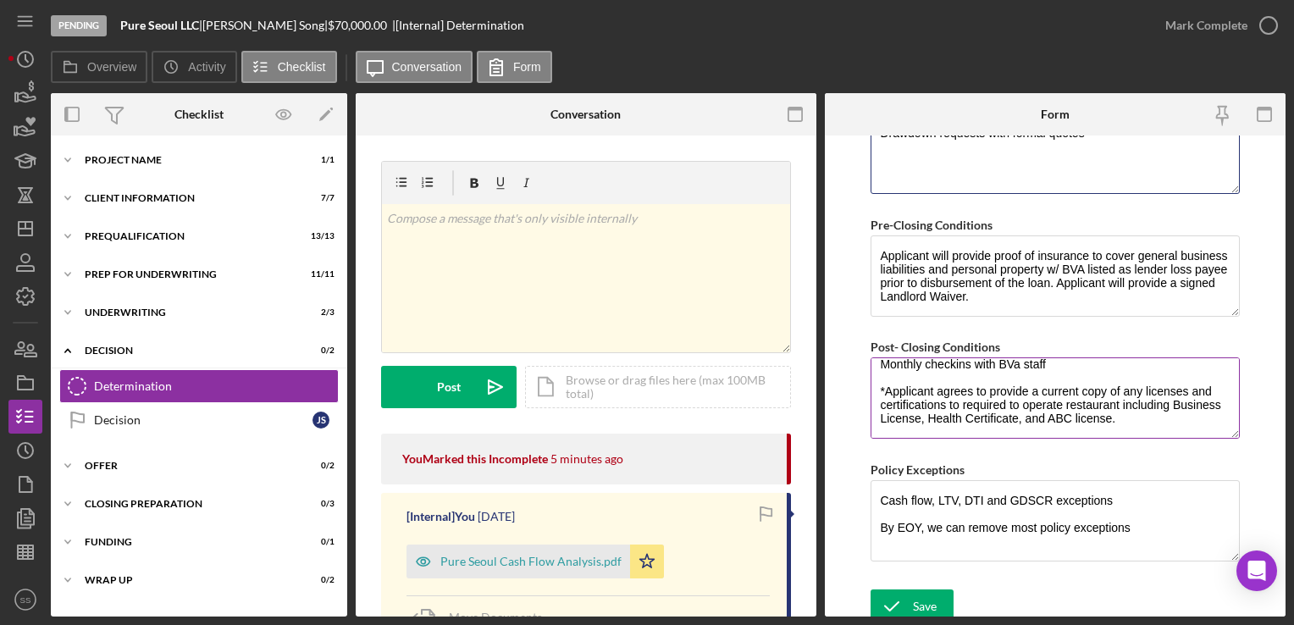
scroll to position [1344, 0]
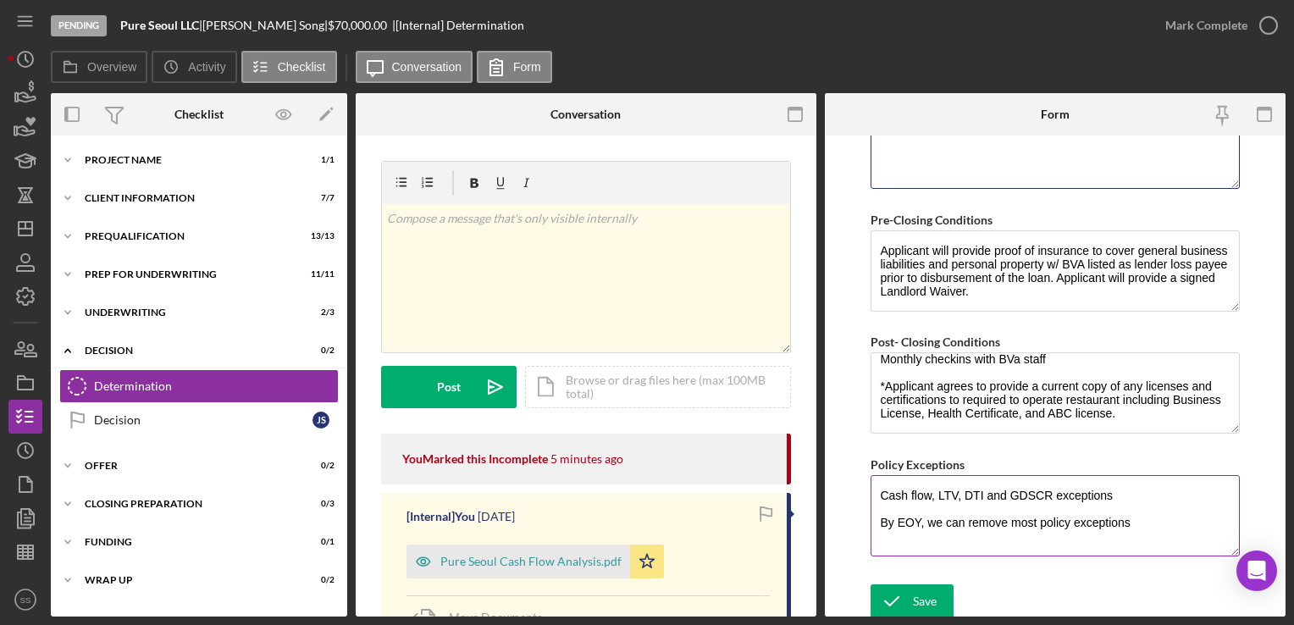
type textarea "Drawdown requests with formal quotes"
click at [1131, 524] on textarea "Cash flow, LTV, DTI and GDSCR exceptions By EOY, we can remove most policy exce…" at bounding box center [1055, 515] width 369 height 81
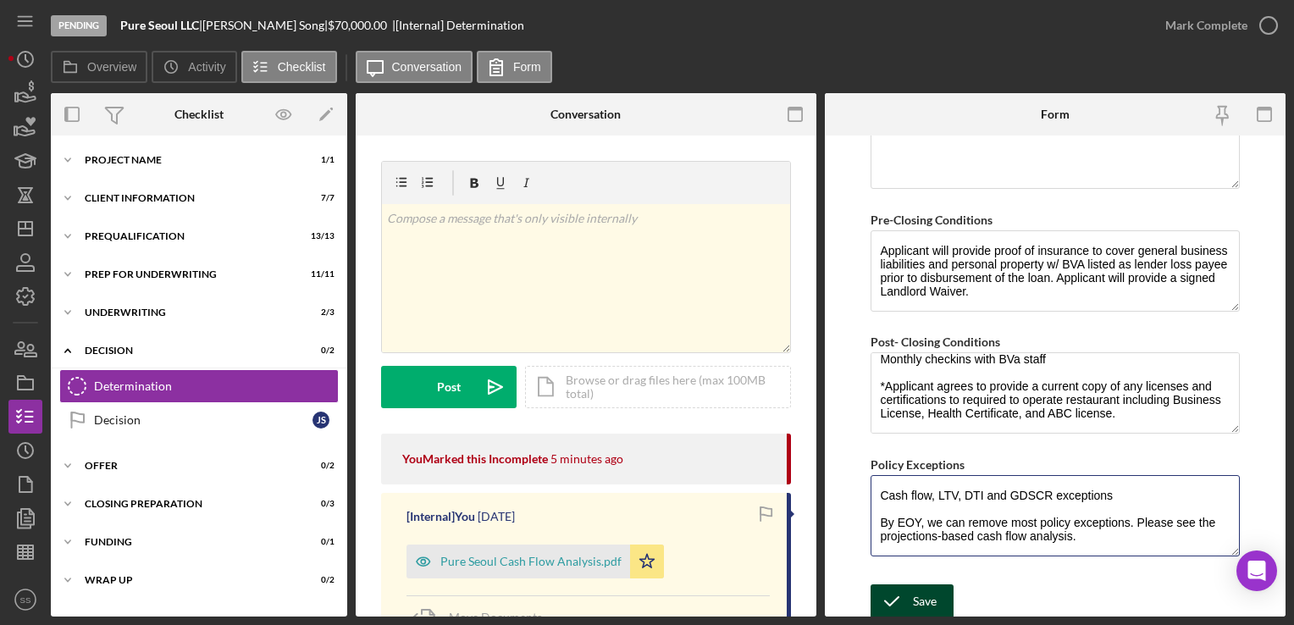
type textarea "Cash flow, LTV, DTI and GDSCR exceptions By EOY, we can remove most policy exce…"
click at [895, 597] on polyline "submit" at bounding box center [892, 601] width 14 height 8
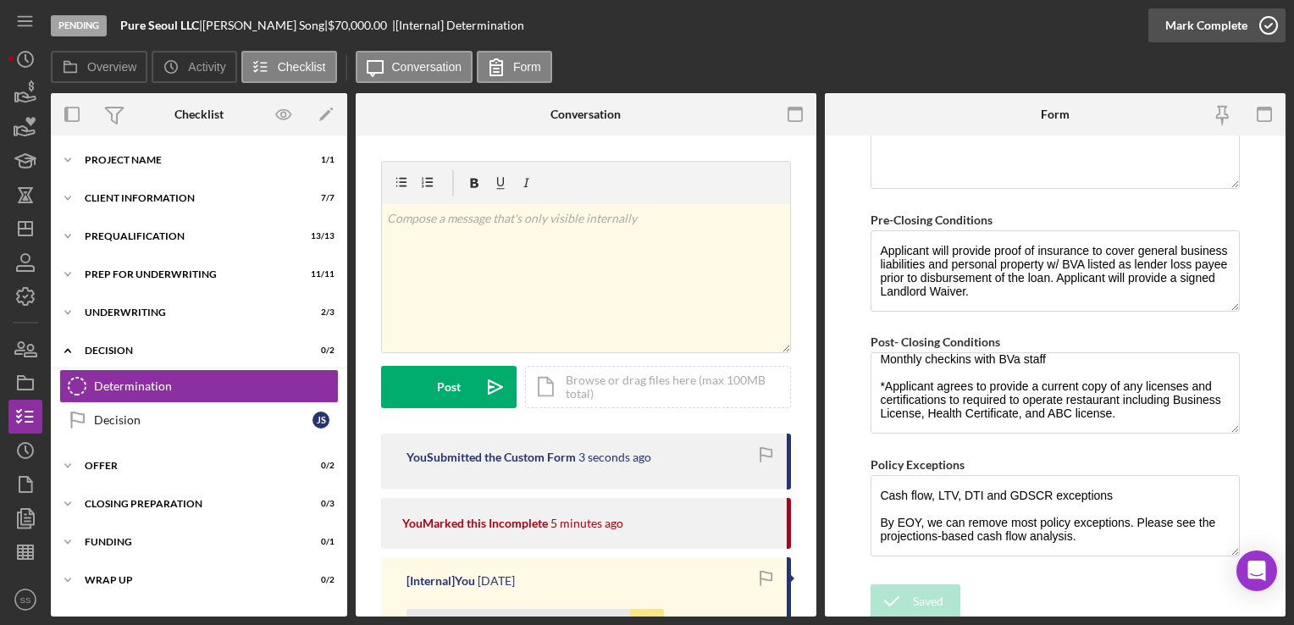
click at [1244, 34] on div "Mark Complete" at bounding box center [1207, 25] width 82 height 34
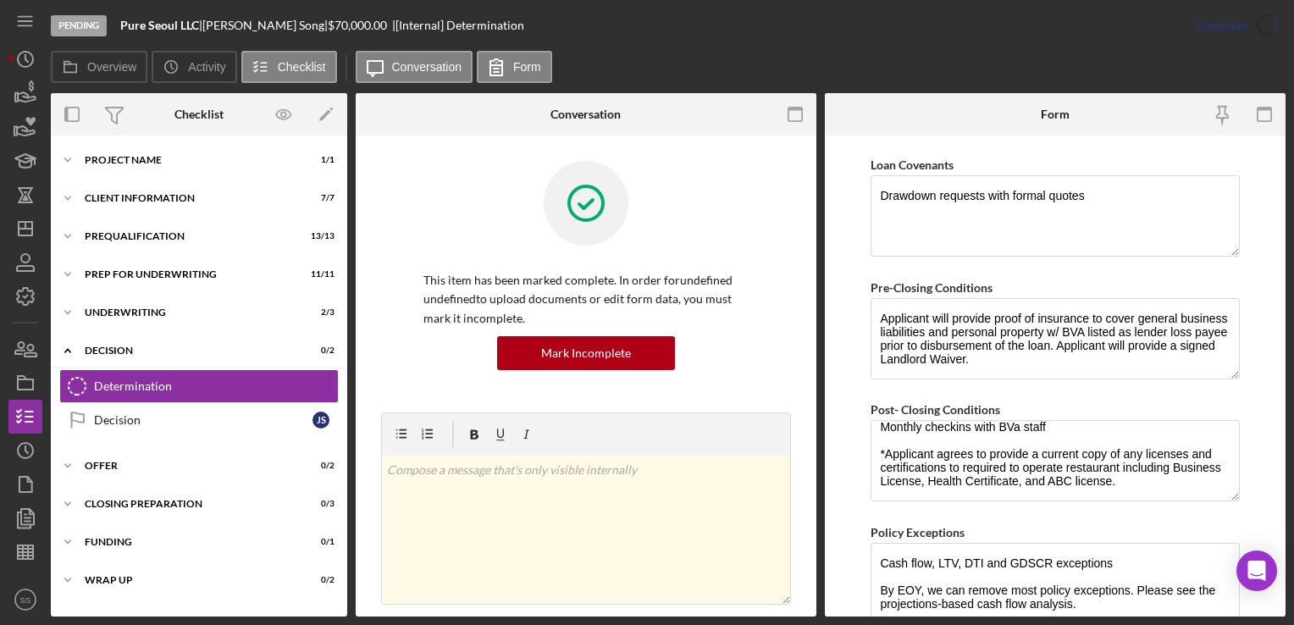
scroll to position [1412, 0]
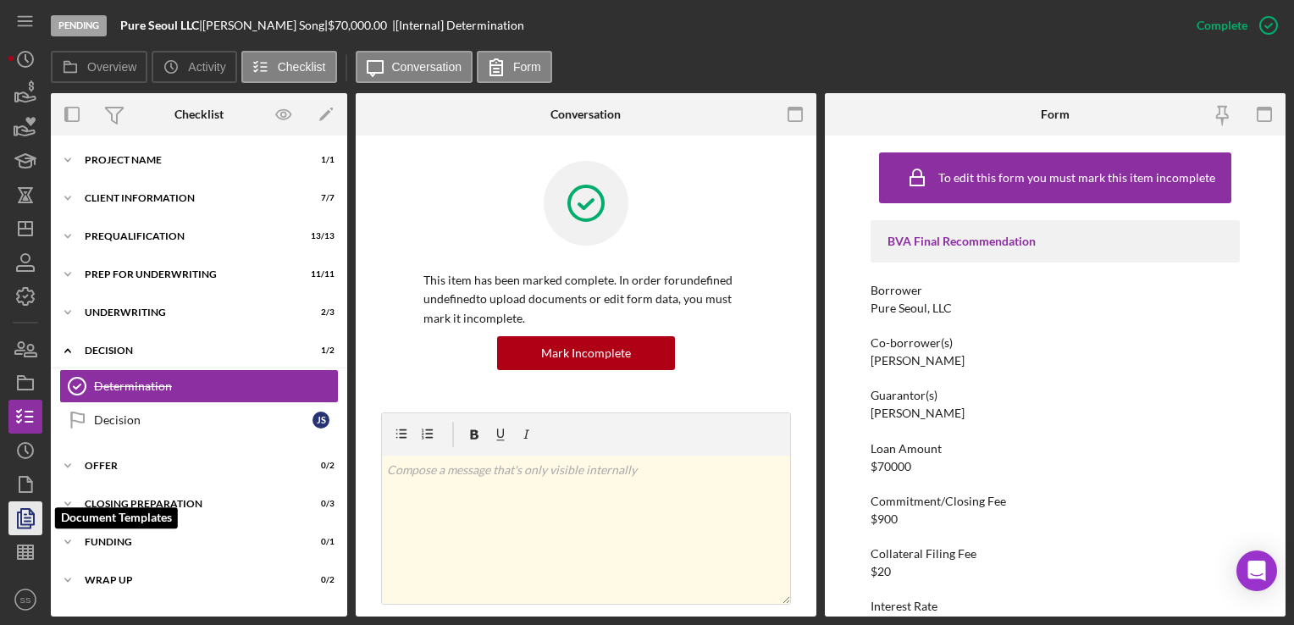
click at [23, 518] on icon "button" at bounding box center [25, 518] width 42 height 42
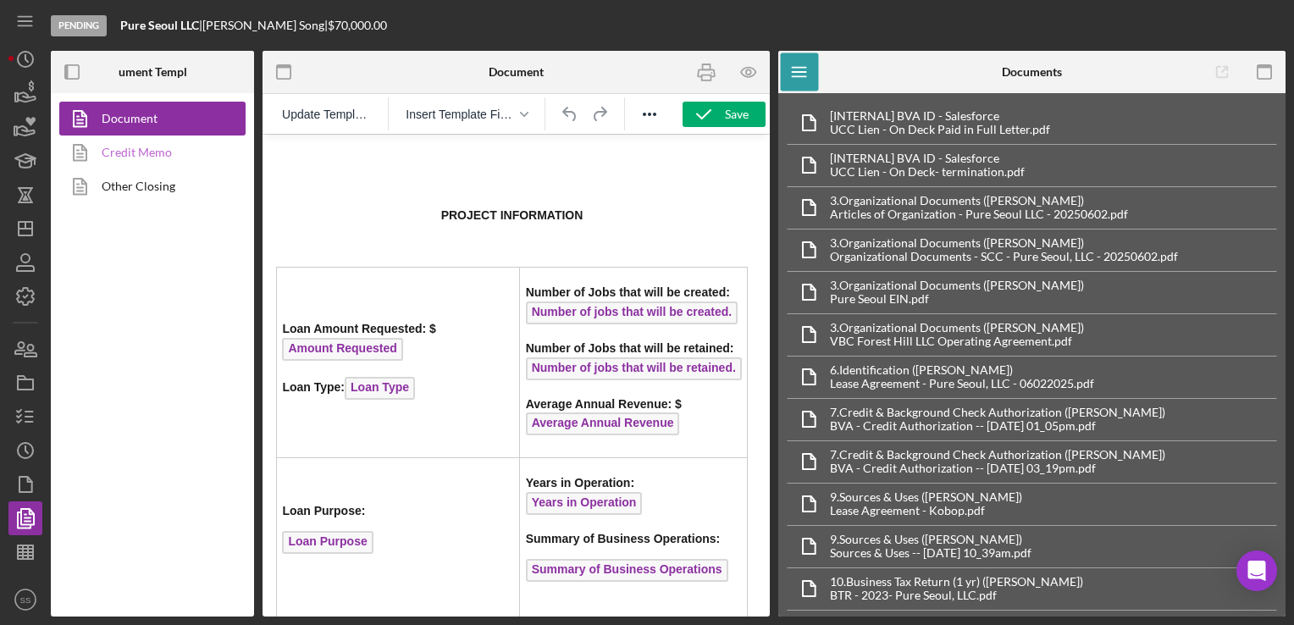
click at [125, 167] on link "Credit Memo" at bounding box center [148, 153] width 178 height 34
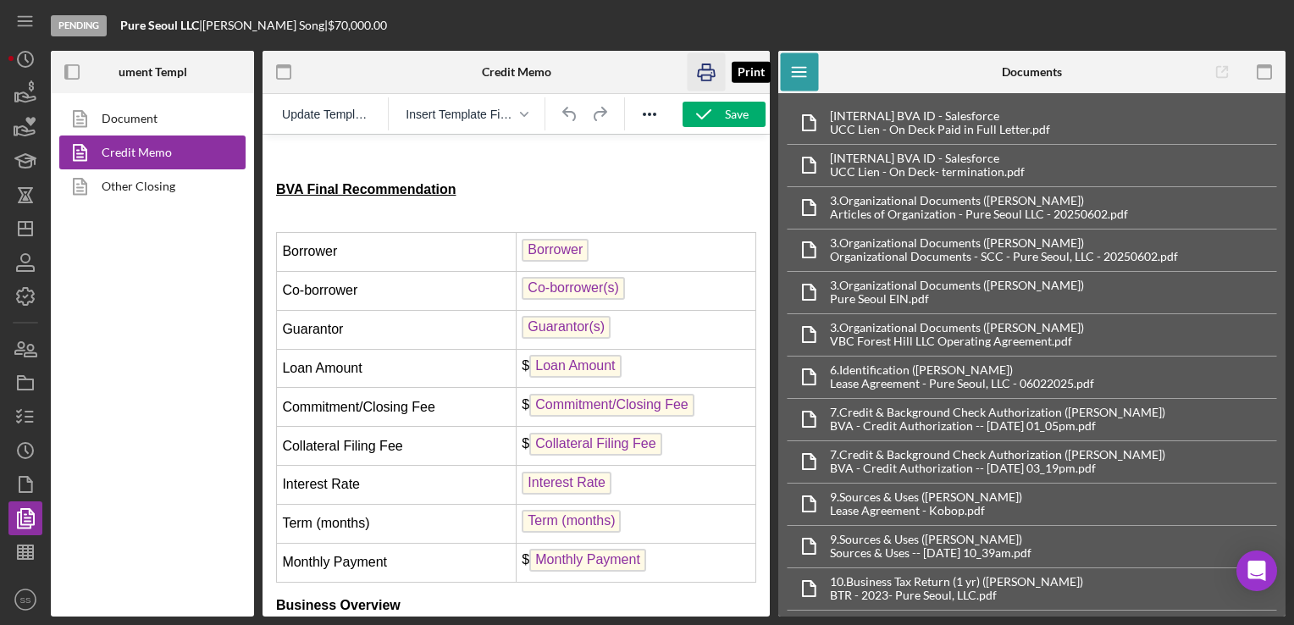
drag, startPoint x: 699, startPoint y: 69, endPoint x: 368, endPoint y: 283, distance: 394.1
click at [699, 69] on icon "button" at bounding box center [706, 72] width 17 height 7
